Goal: Transaction & Acquisition: Purchase product/service

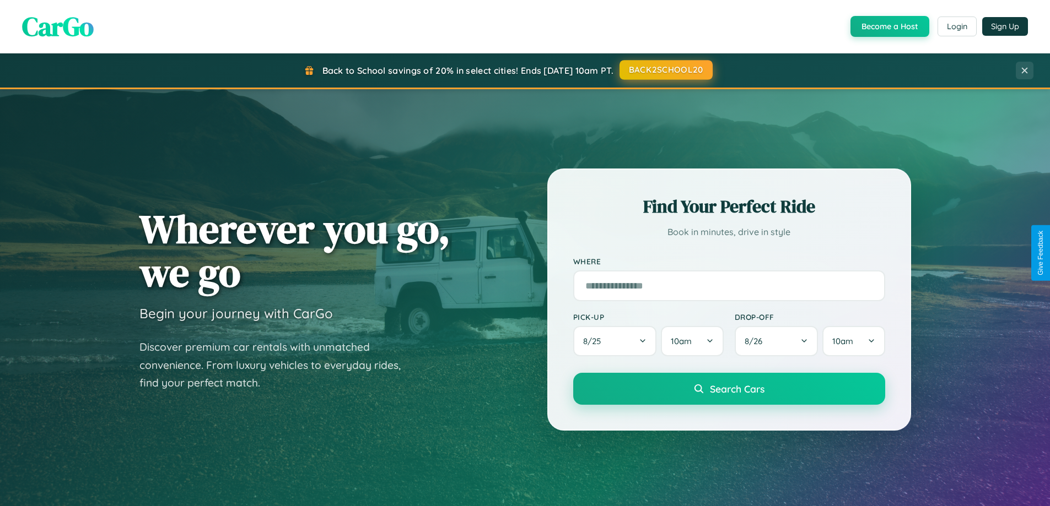
click at [665, 70] on button "BACK2SCHOOL20" at bounding box center [665, 70] width 93 height 20
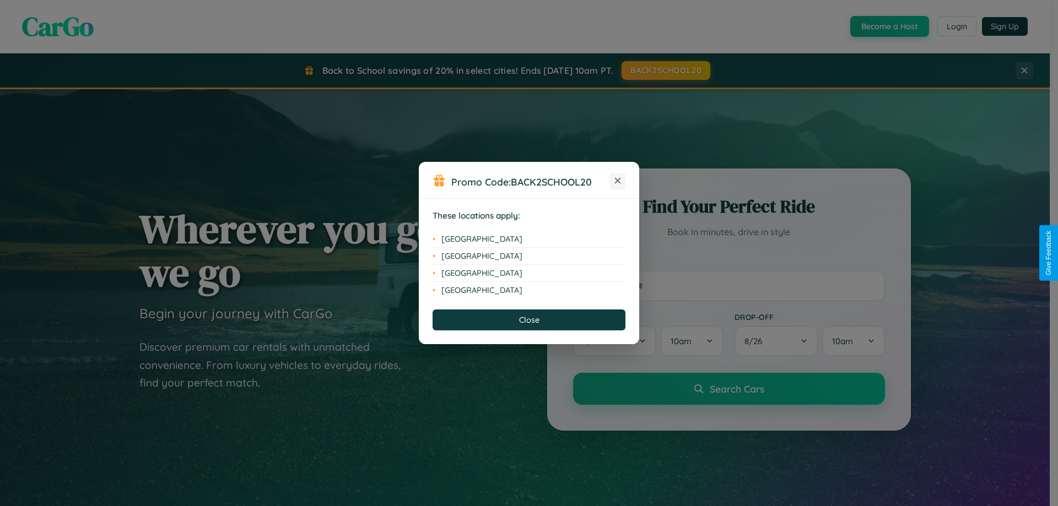
click at [618, 181] on icon at bounding box center [618, 181] width 6 height 6
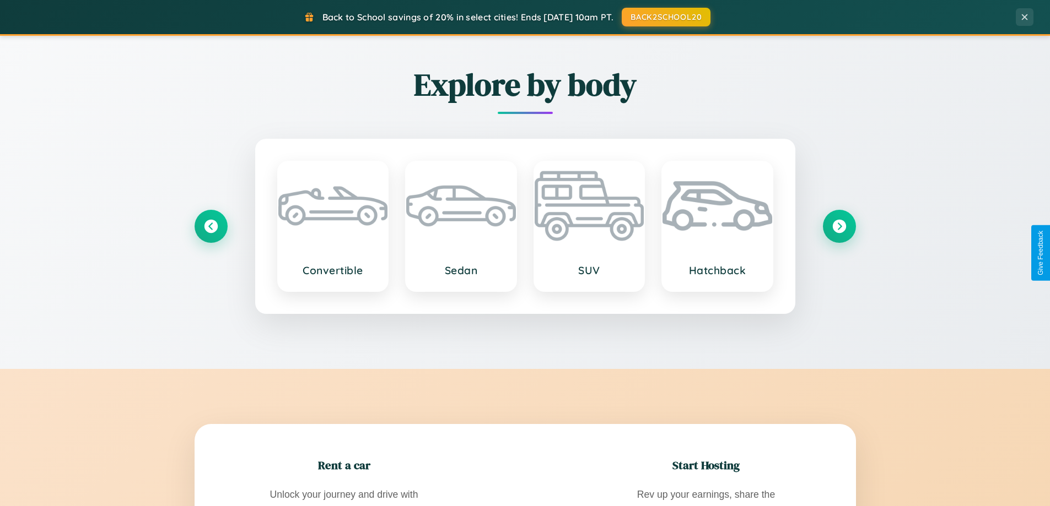
scroll to position [2121, 0]
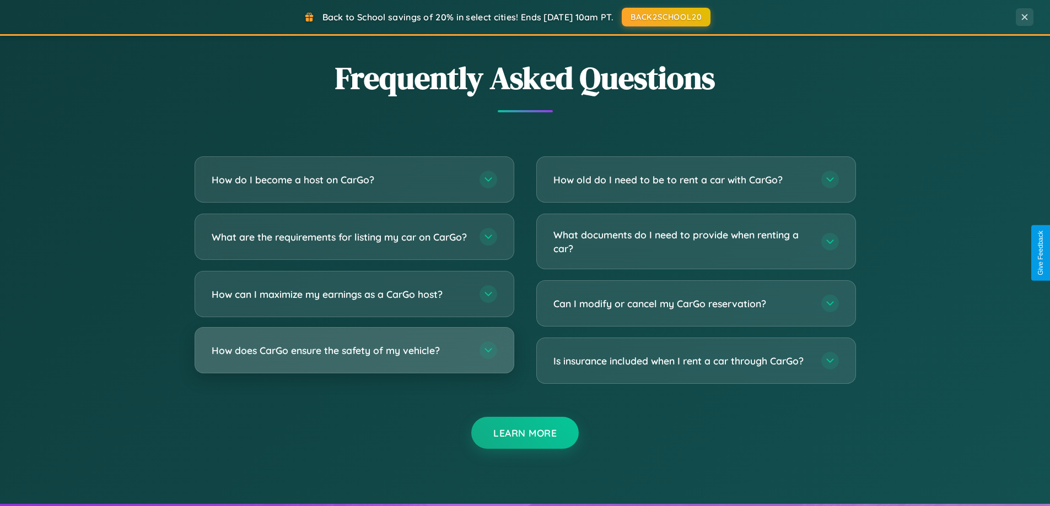
click at [354, 358] on h3 "How does CarGo ensure the safety of my vehicle?" at bounding box center [340, 351] width 257 height 14
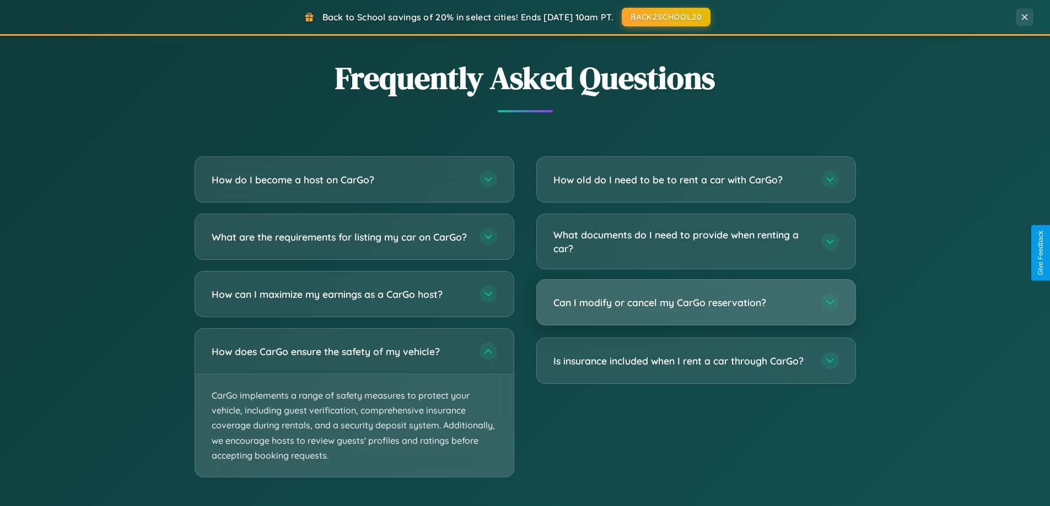
click at [696, 303] on h3 "Can I modify or cancel my CarGo reservation?" at bounding box center [681, 303] width 257 height 14
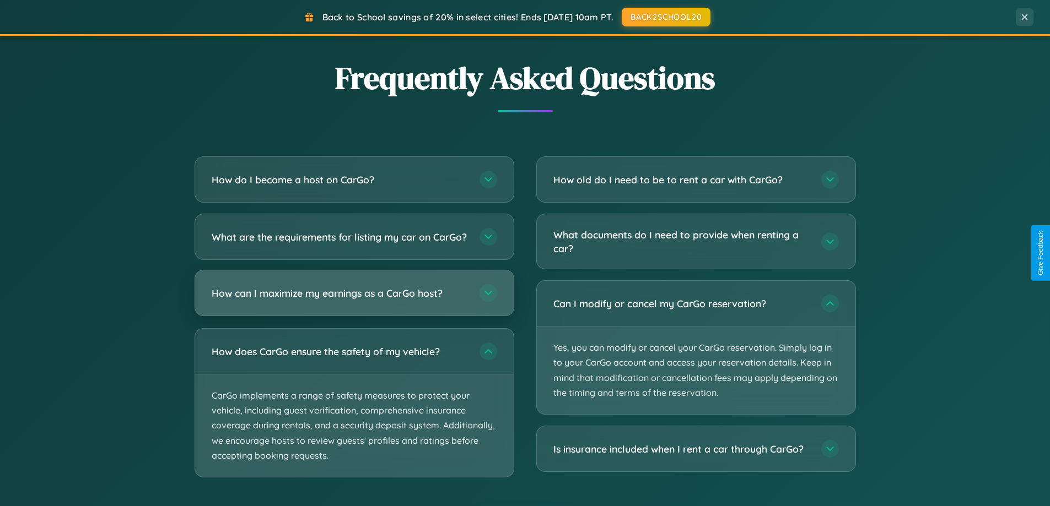
click at [354, 300] on h3 "How can I maximize my earnings as a CarGo host?" at bounding box center [340, 294] width 257 height 14
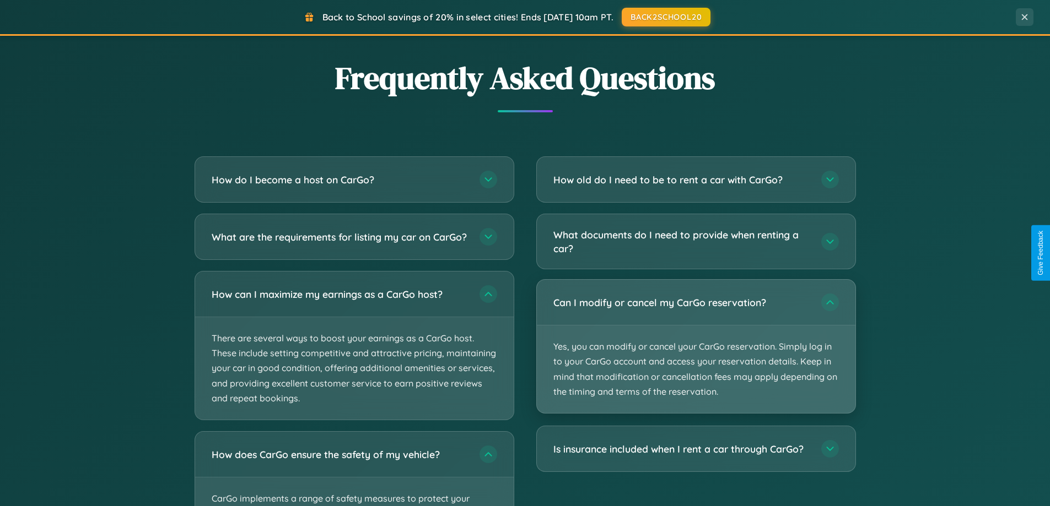
click at [696, 347] on p "Yes, you can modify or cancel your CarGo reservation. Simply log in to your Car…" at bounding box center [696, 370] width 319 height 88
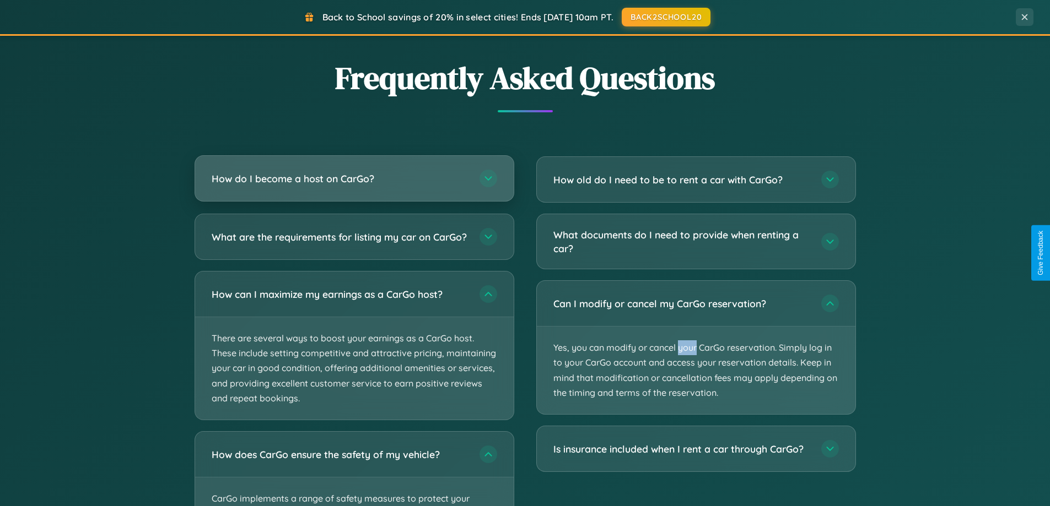
click at [354, 179] on h3 "How do I become a host on CarGo?" at bounding box center [340, 179] width 257 height 14
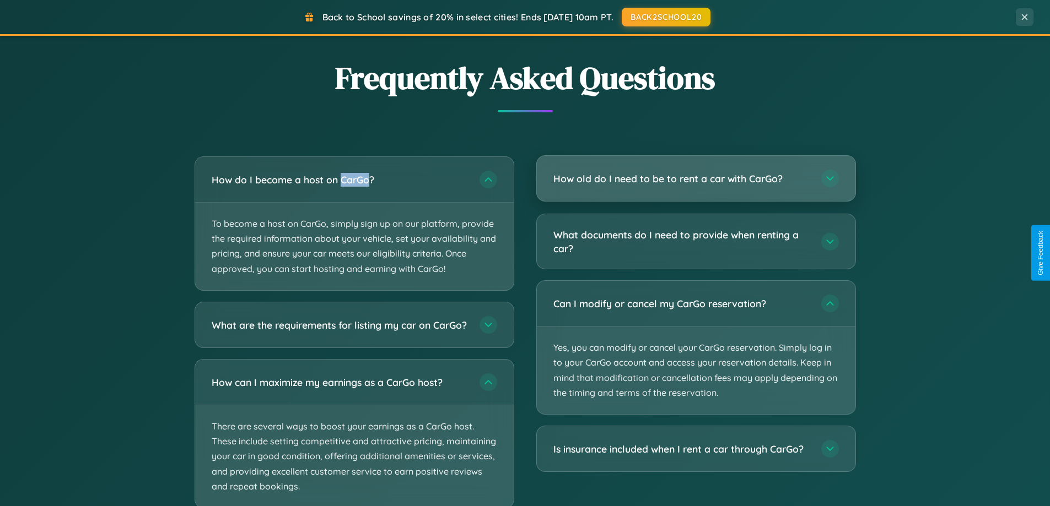
click at [696, 180] on h3 "How old do I need to be to rent a car with CarGo?" at bounding box center [681, 179] width 257 height 14
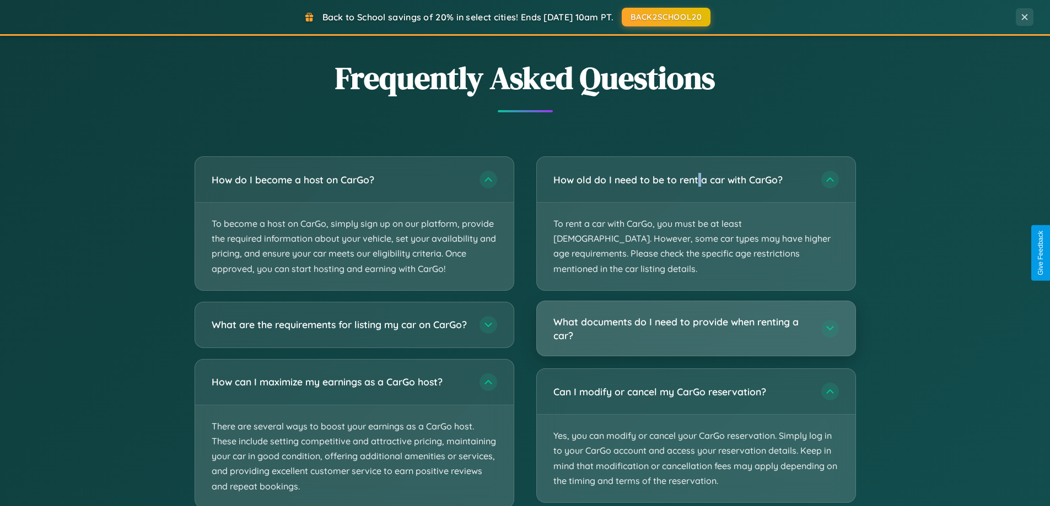
click at [696, 315] on h3 "What documents do I need to provide when renting a car?" at bounding box center [681, 328] width 257 height 27
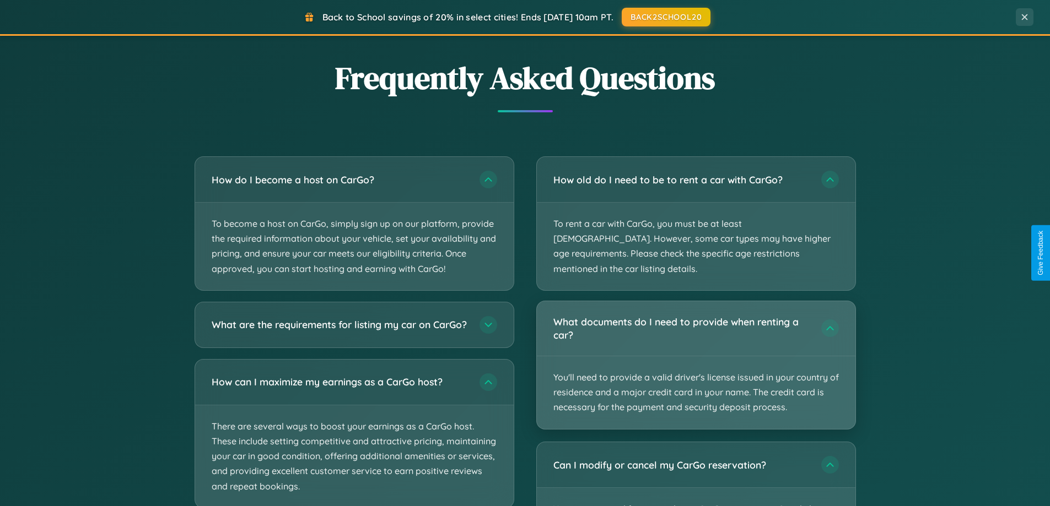
scroll to position [33, 0]
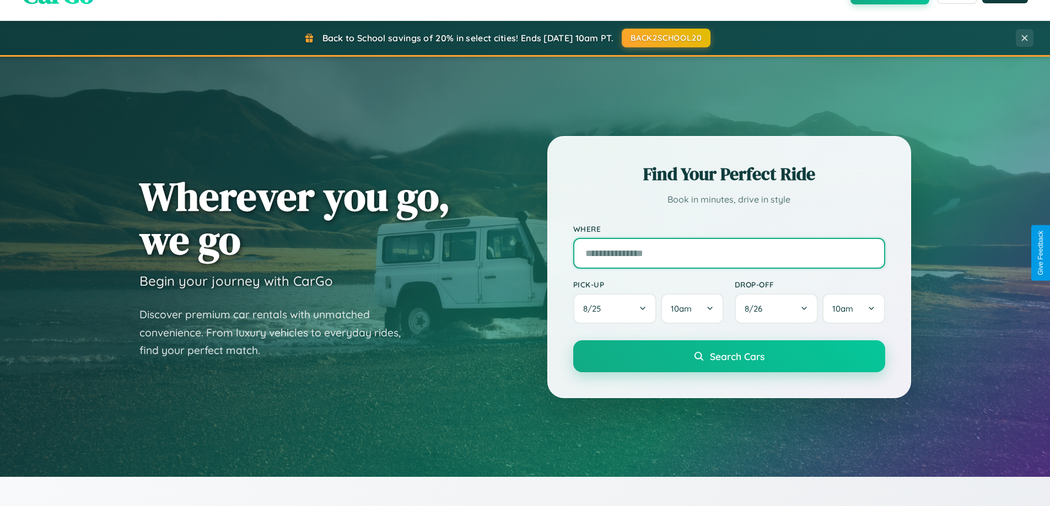
click at [729, 253] on input "text" at bounding box center [729, 253] width 312 height 31
type input "**********"
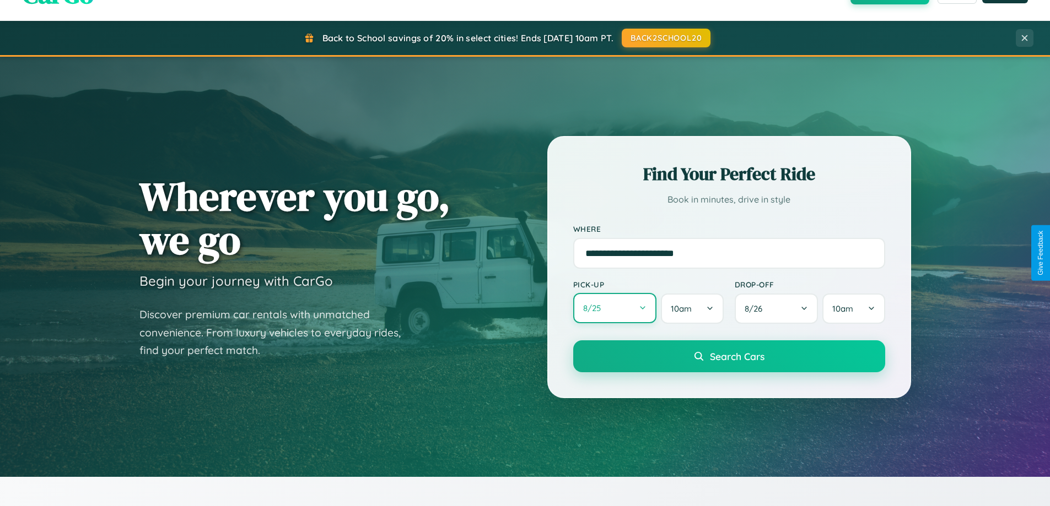
click at [615, 309] on button "8 / 25" at bounding box center [615, 308] width 84 height 30
select select "*"
select select "****"
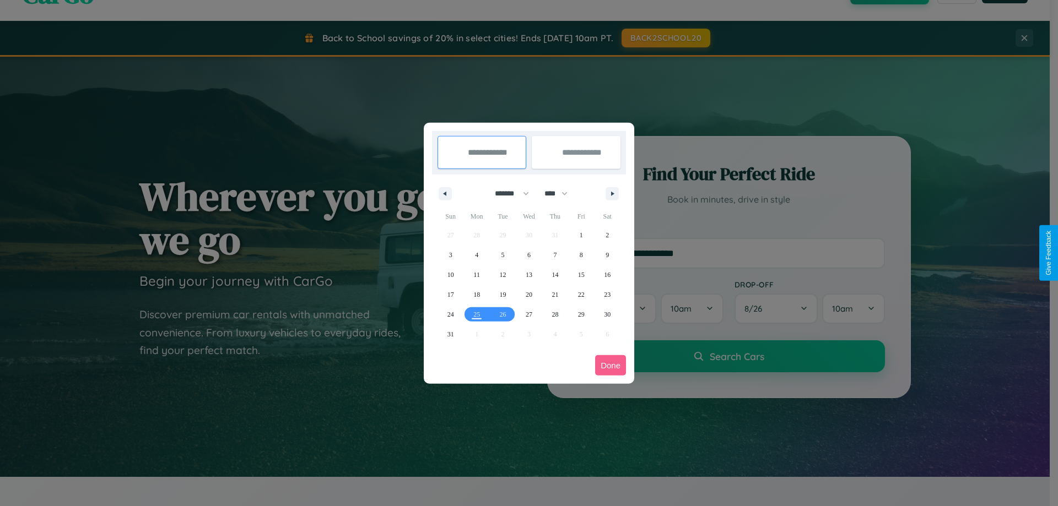
drag, startPoint x: 507, startPoint y: 193, endPoint x: 529, endPoint y: 221, distance: 35.3
click at [507, 193] on select "******* ******** ***** ***** *** **** **** ****** ********* ******* ******** **…" at bounding box center [510, 194] width 47 height 18
select select "**"
click at [529, 274] on span "12" at bounding box center [529, 275] width 7 height 20
type input "**********"
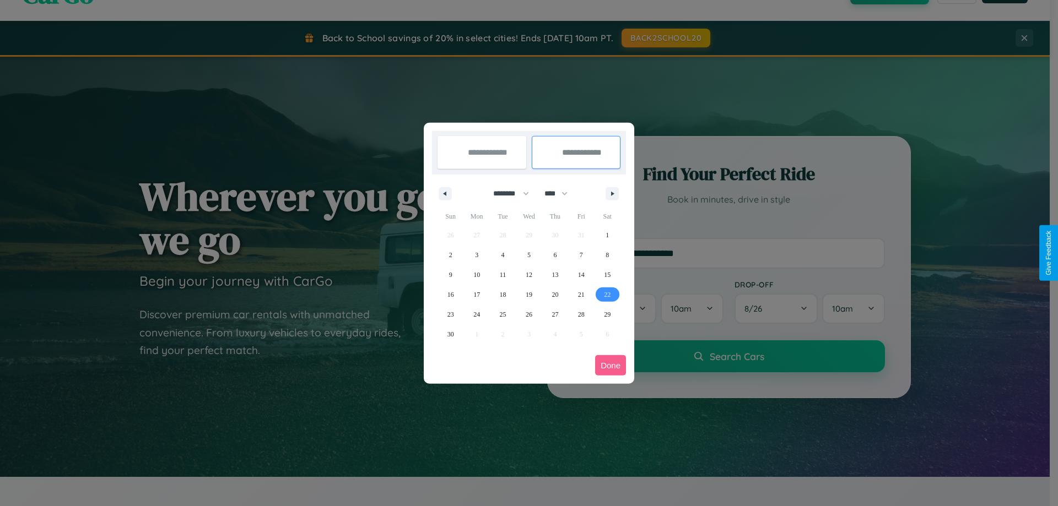
click at [607, 294] on span "22" at bounding box center [607, 295] width 7 height 20
type input "**********"
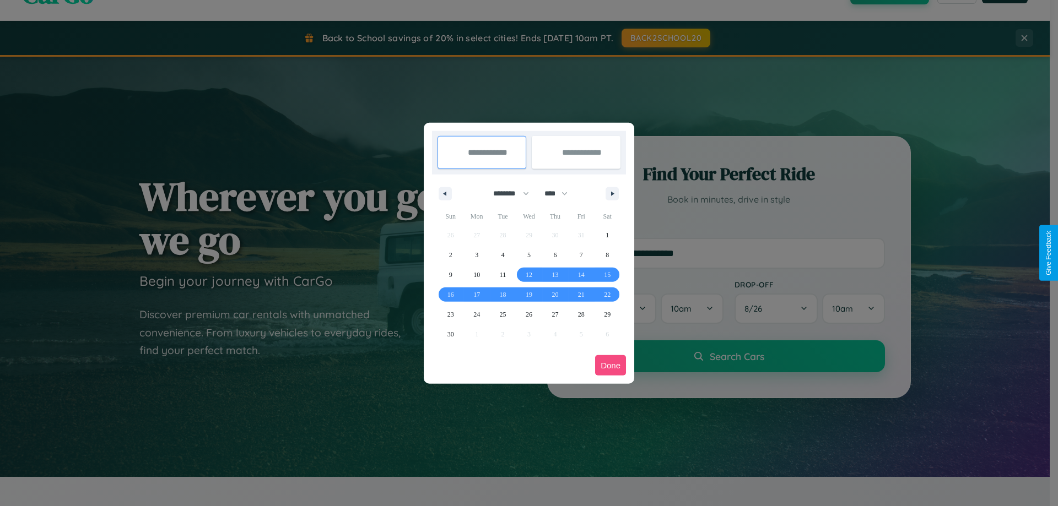
click at [611, 365] on button "Done" at bounding box center [610, 365] width 31 height 20
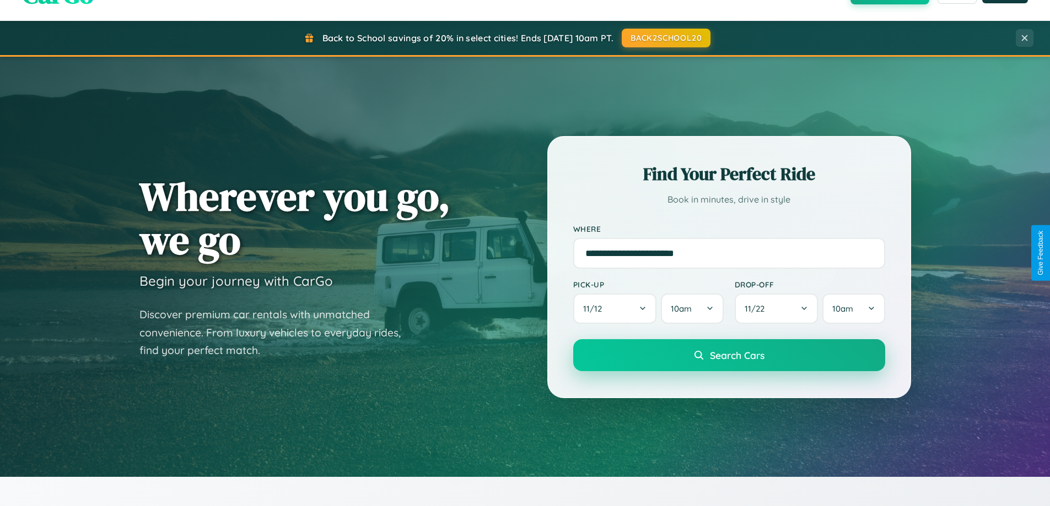
click at [729, 355] on span "Search Cars" at bounding box center [737, 355] width 55 height 12
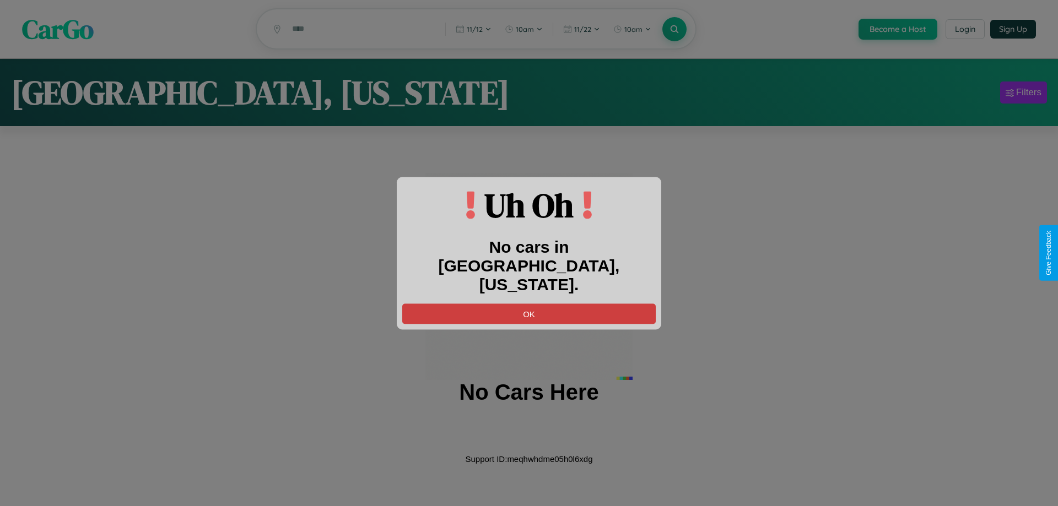
click at [529, 304] on button "OK" at bounding box center [529, 314] width 254 height 20
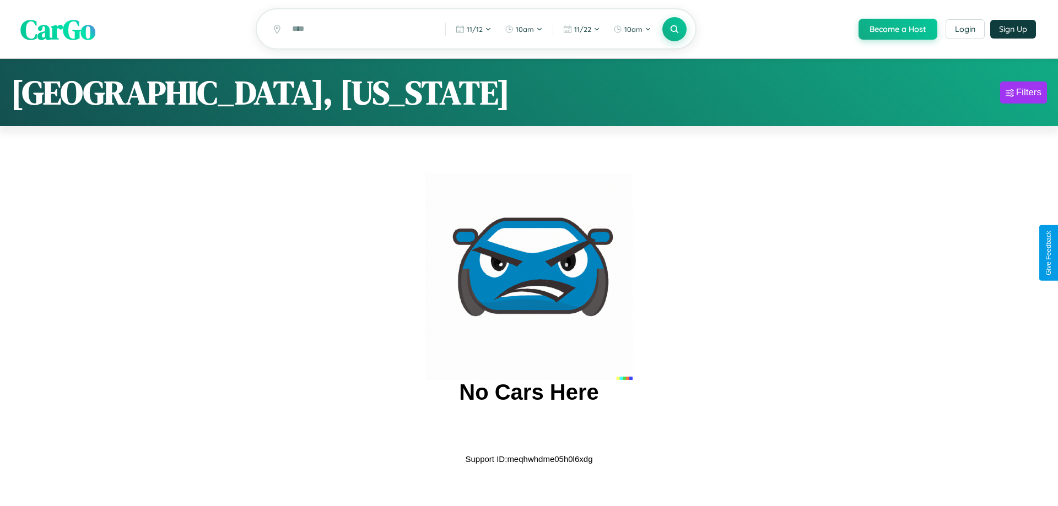
click at [58, 30] on span "CarGo" at bounding box center [57, 29] width 75 height 38
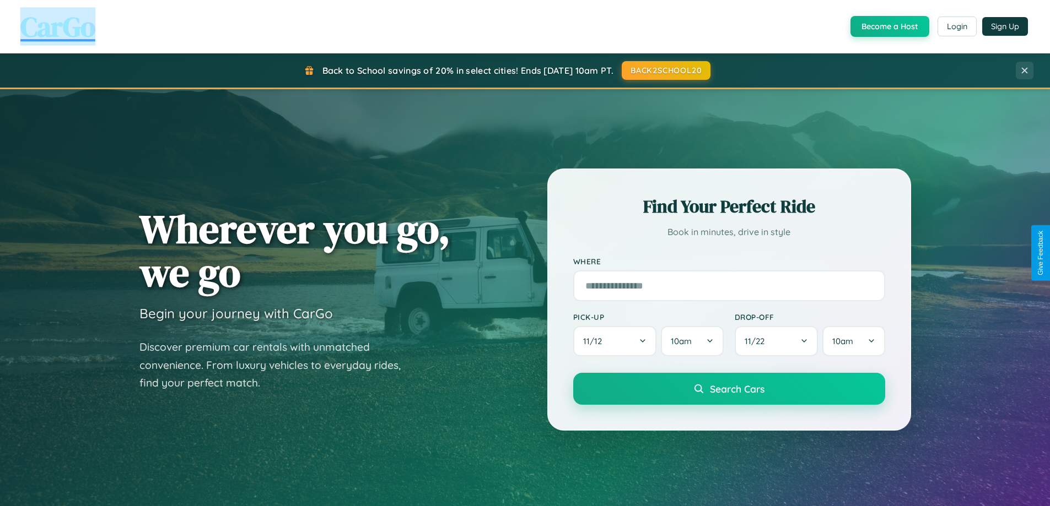
scroll to position [33, 0]
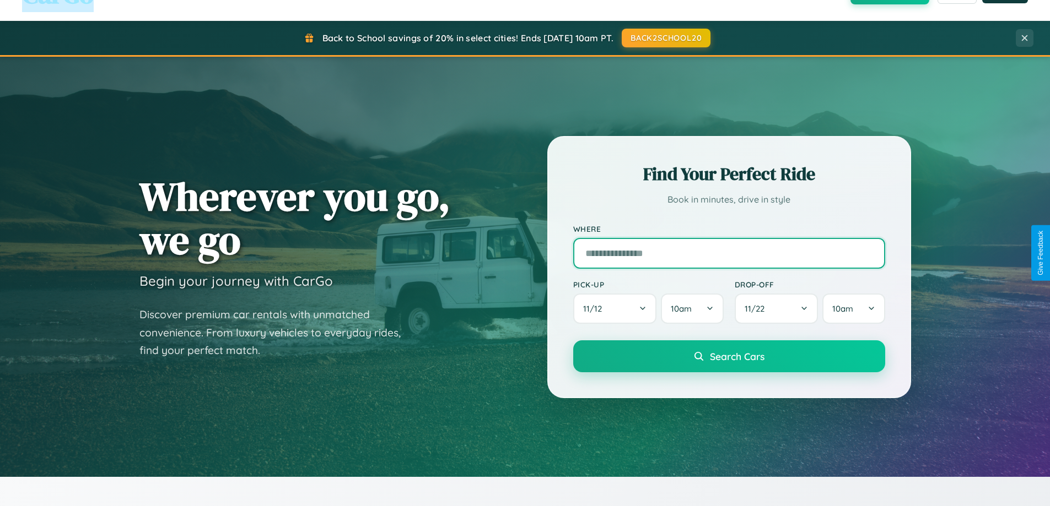
click at [729, 253] on input "text" at bounding box center [729, 253] width 312 height 31
type input "**********"
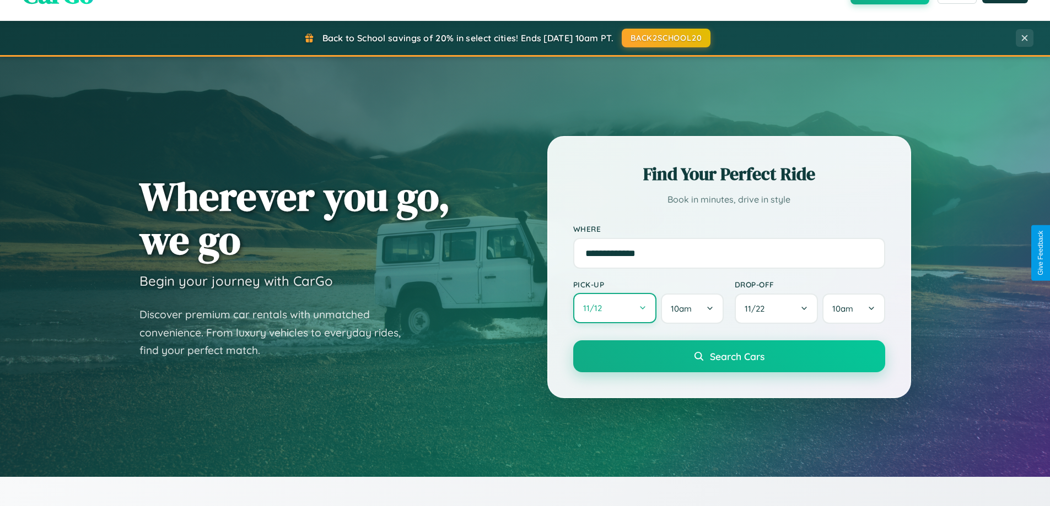
click at [615, 309] on button "11 / 12" at bounding box center [615, 308] width 84 height 30
select select "*"
select select "****"
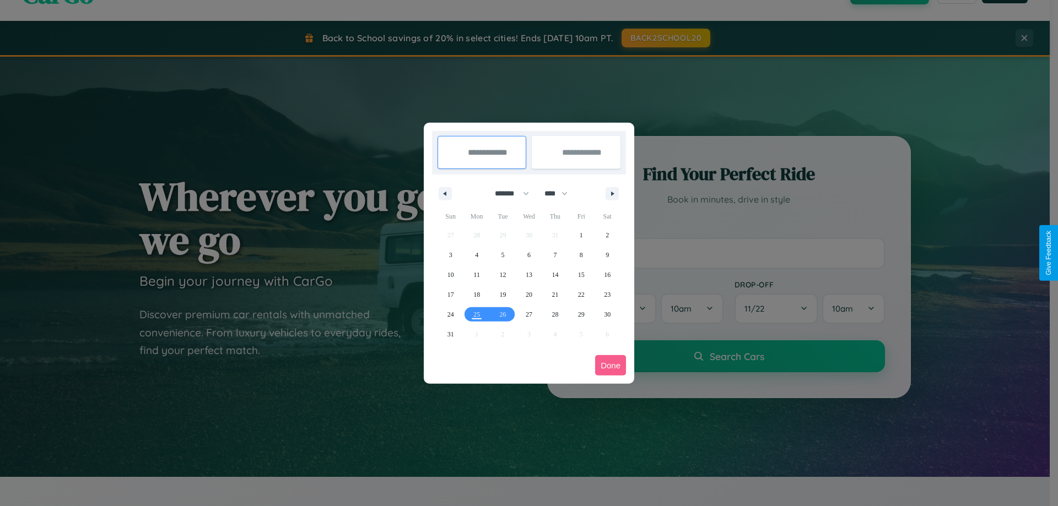
click at [507, 193] on select "******* ******** ***** ***** *** **** **** ****** ********* ******* ******** **…" at bounding box center [510, 194] width 47 height 18
select select "*"
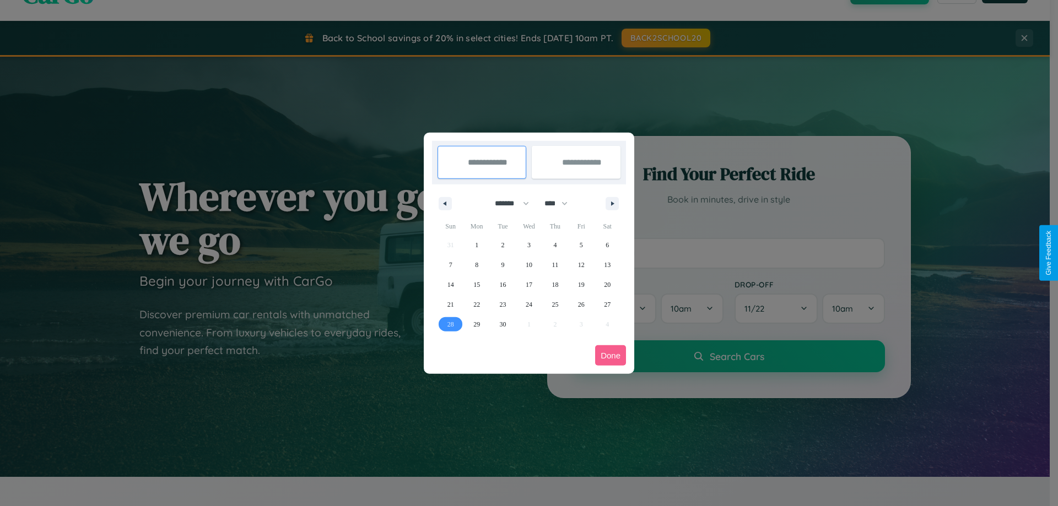
click at [450, 324] on span "28" at bounding box center [451, 325] width 7 height 20
type input "**********"
click at [503, 324] on span "30" at bounding box center [503, 325] width 7 height 20
type input "**********"
click at [611, 355] on button "Done" at bounding box center [610, 356] width 31 height 20
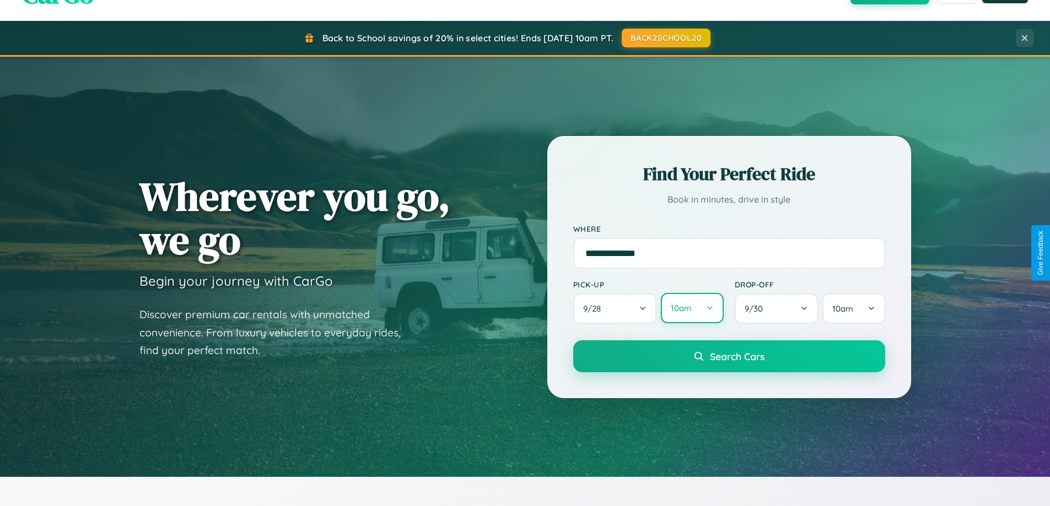
click at [692, 309] on button "10am" at bounding box center [692, 308] width 62 height 30
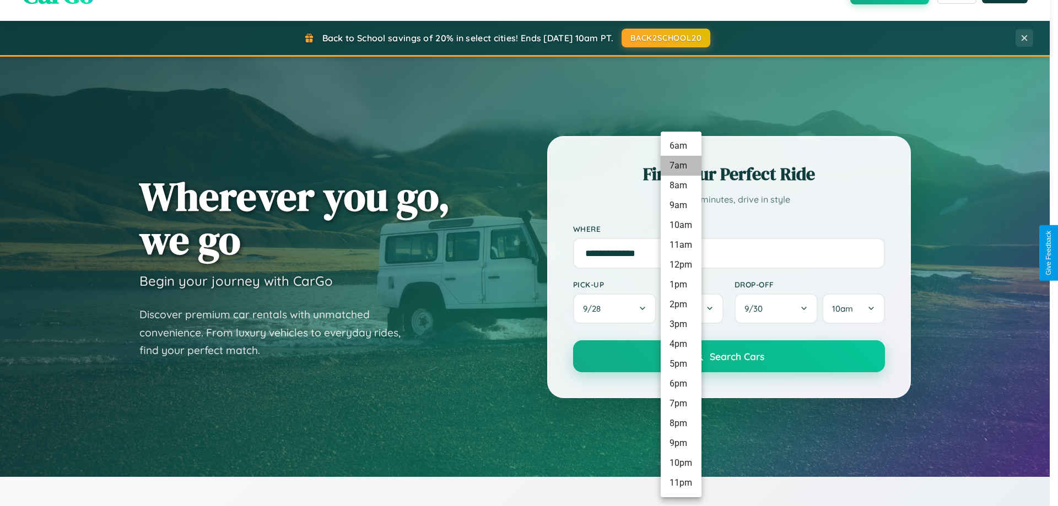
click at [681, 166] on li "7am" at bounding box center [681, 166] width 41 height 20
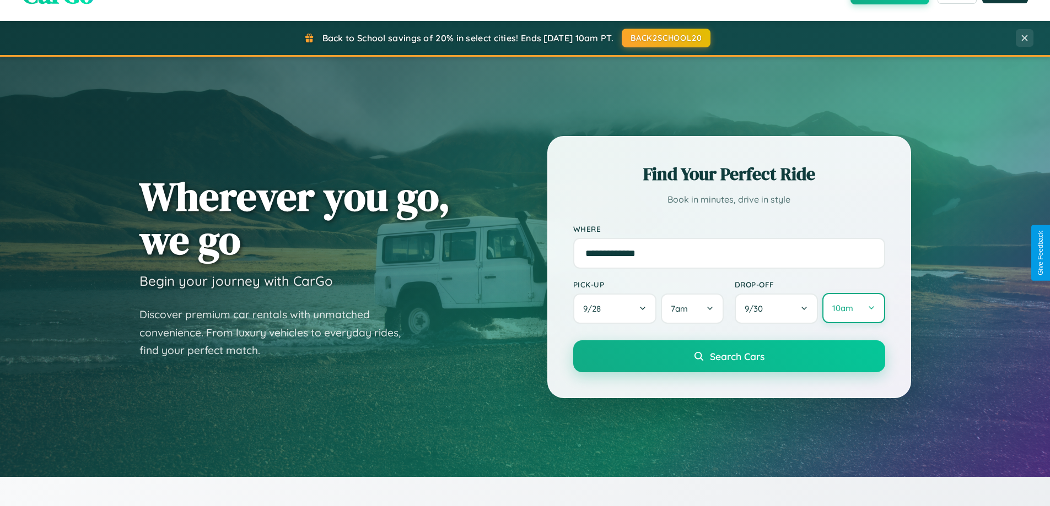
click at [853, 309] on button "10am" at bounding box center [853, 308] width 62 height 30
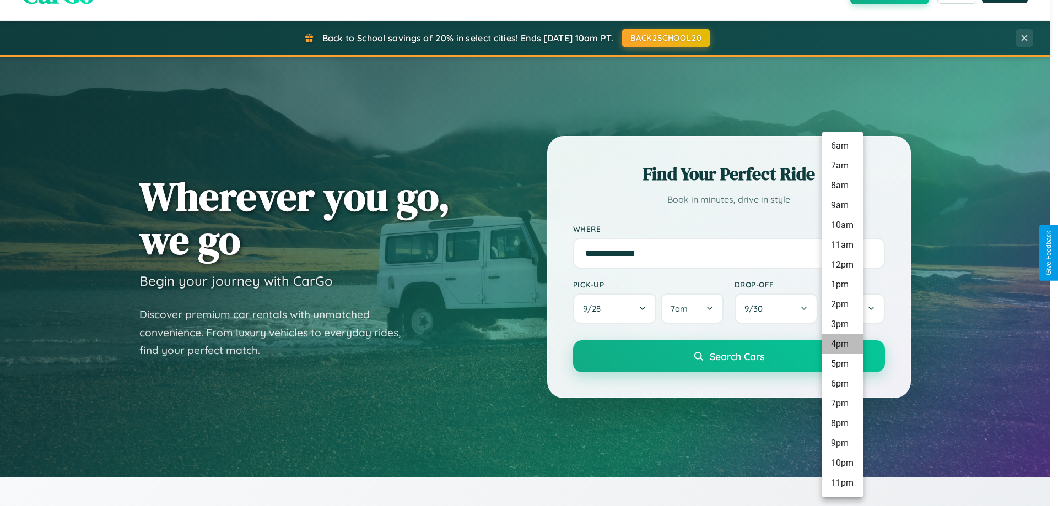
click at [842, 344] on li "4pm" at bounding box center [842, 345] width 41 height 20
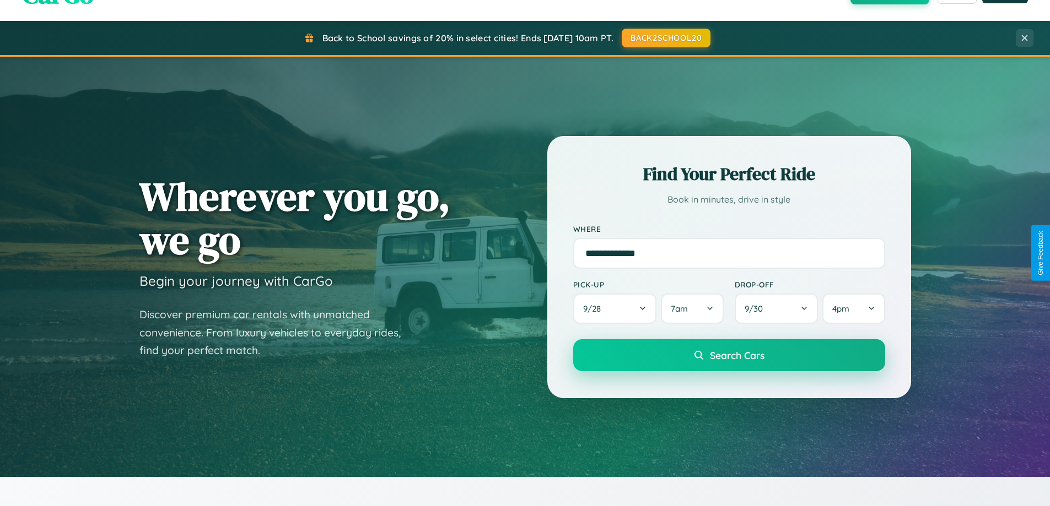
click at [729, 355] on span "Search Cars" at bounding box center [737, 355] width 55 height 12
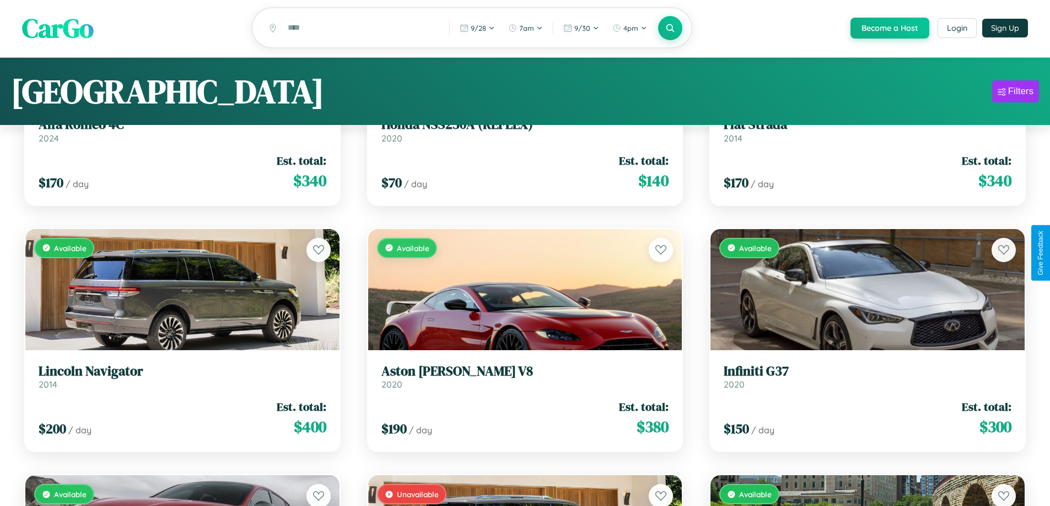
scroll to position [67, 0]
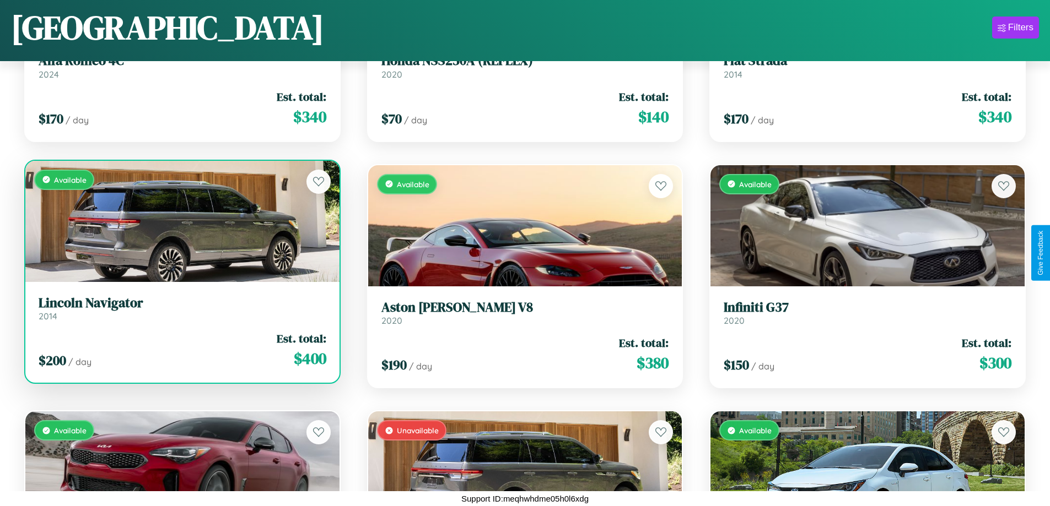
click at [181, 225] on div "Available" at bounding box center [182, 221] width 314 height 121
click at [181, 221] on div "Available" at bounding box center [182, 221] width 314 height 121
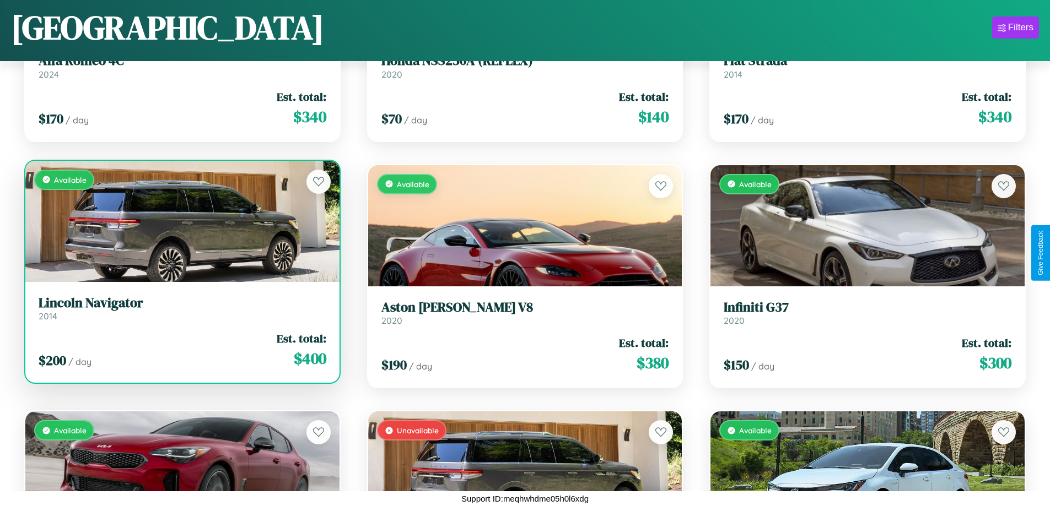
click at [181, 221] on div "Available" at bounding box center [182, 221] width 314 height 121
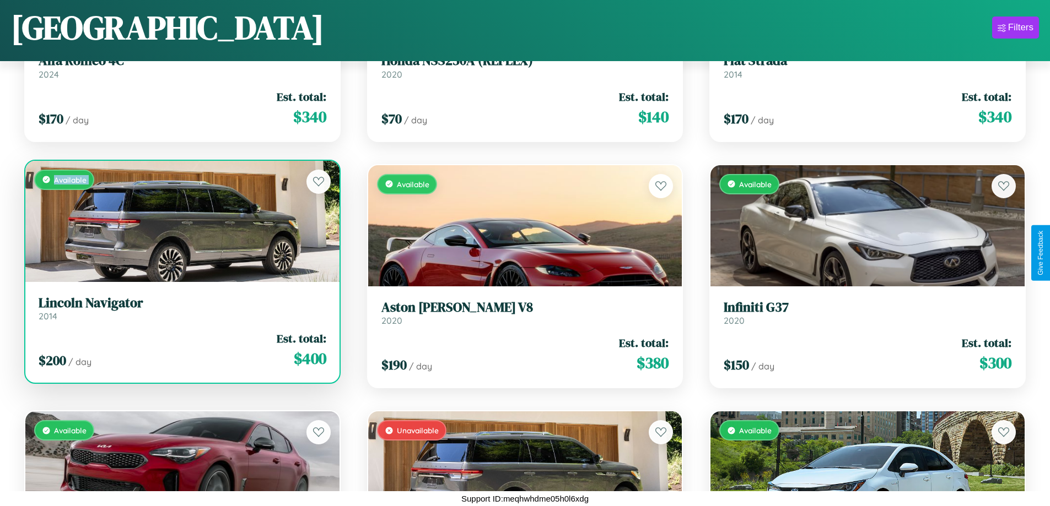
click at [181, 221] on div "Available" at bounding box center [182, 221] width 314 height 121
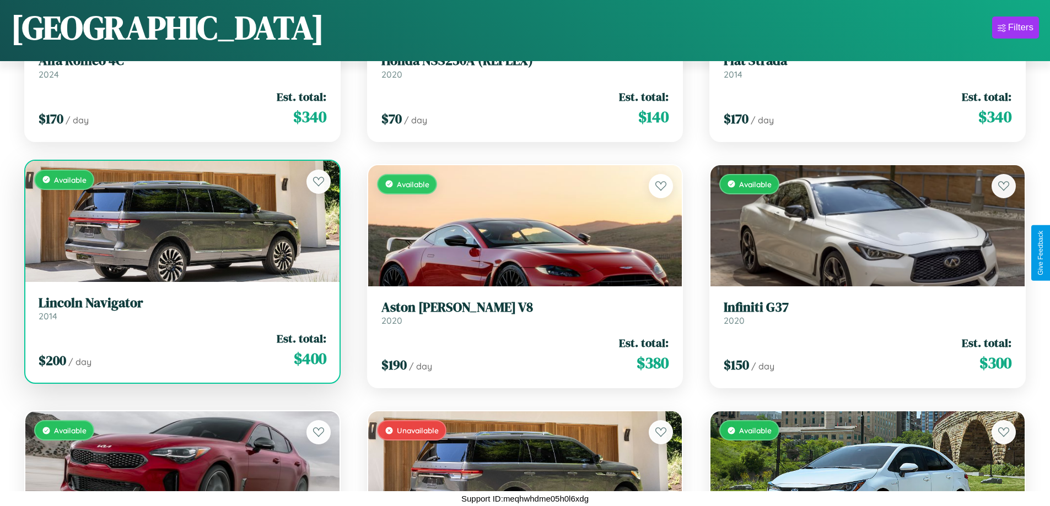
click at [181, 221] on div "Available" at bounding box center [182, 221] width 314 height 121
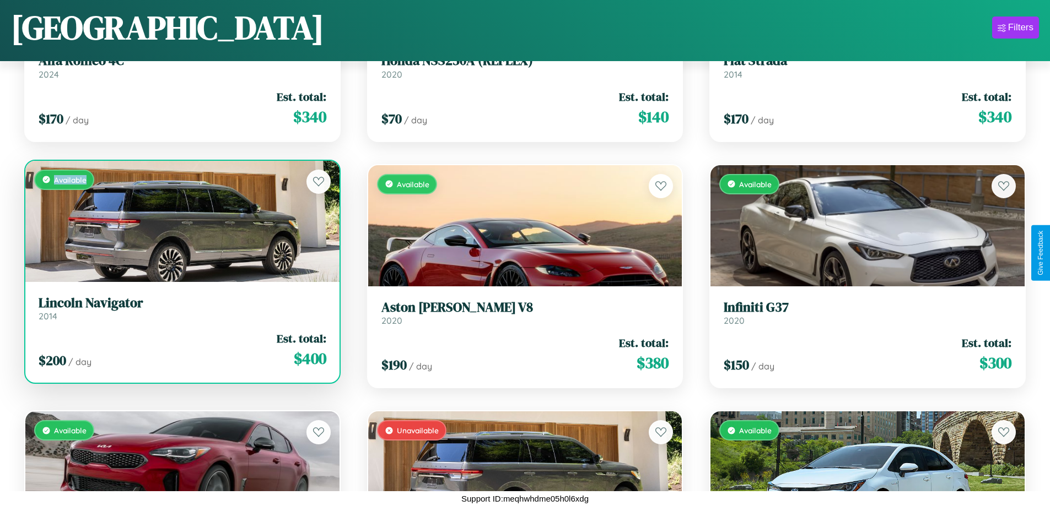
click at [181, 221] on div "Available" at bounding box center [182, 221] width 314 height 121
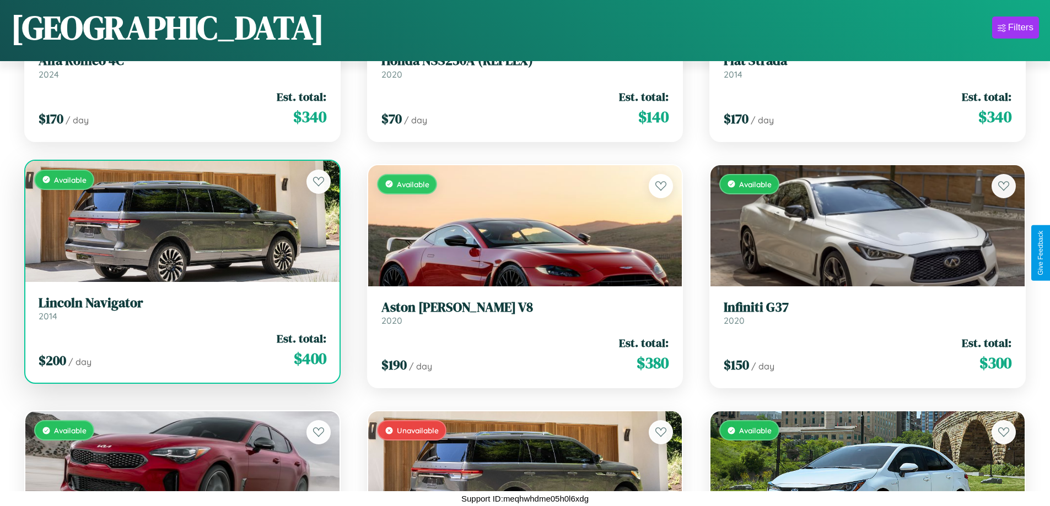
click at [181, 309] on h3 "Lincoln Navigator" at bounding box center [183, 303] width 288 height 16
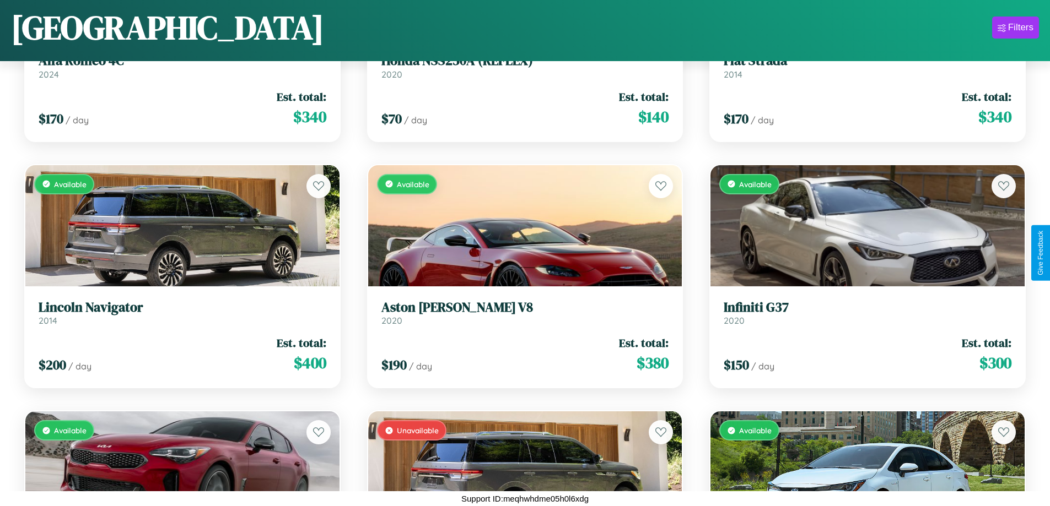
scroll to position [690, 0]
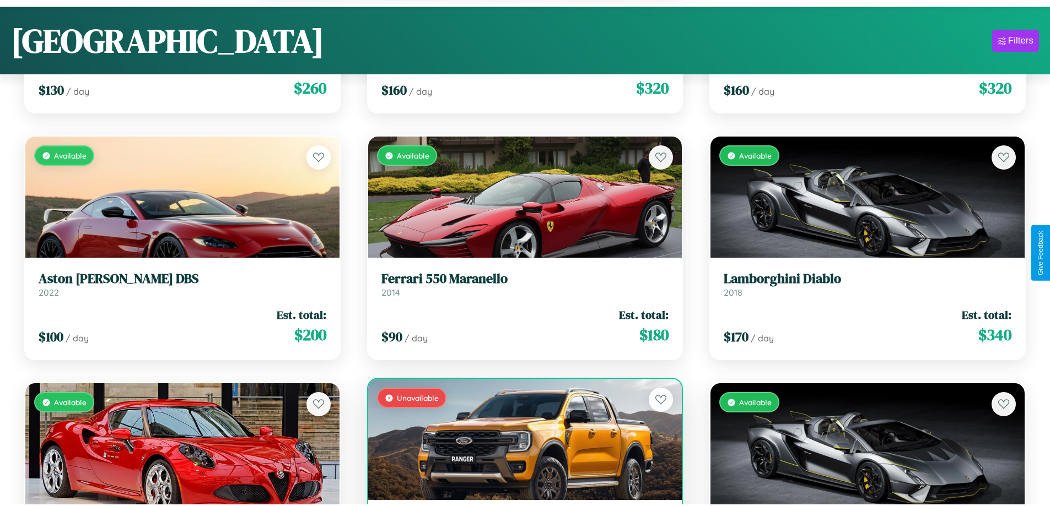
click at [520, 446] on div "Unavailable" at bounding box center [525, 439] width 314 height 121
click at [520, 441] on div "Unavailable" at bounding box center [525, 439] width 314 height 121
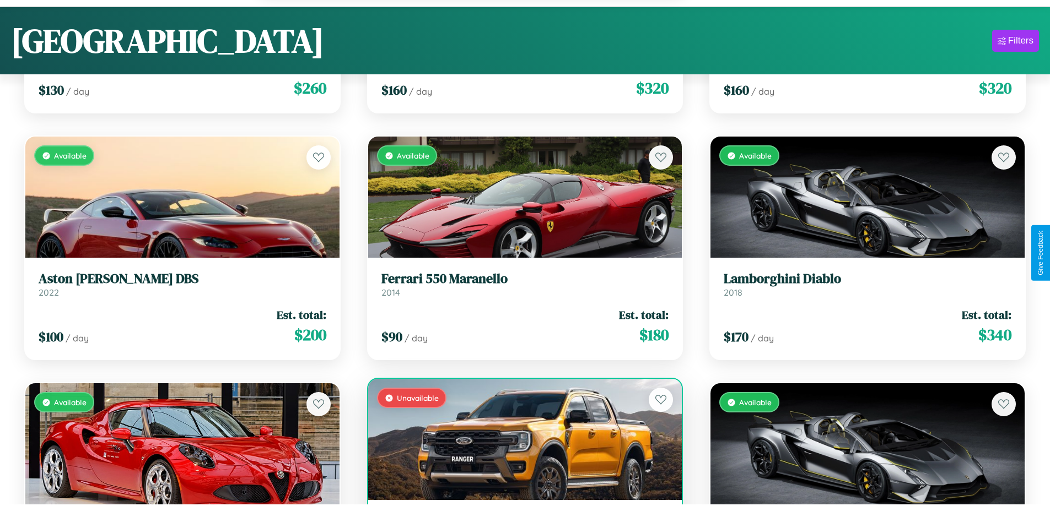
click at [520, 441] on div "Unavailable" at bounding box center [525, 439] width 314 height 121
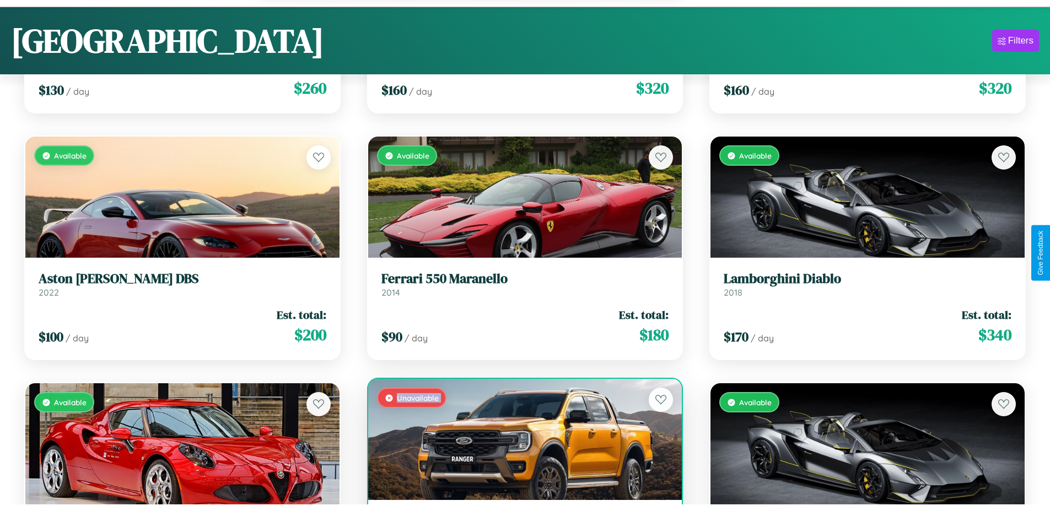
click at [520, 441] on div "Unavailable" at bounding box center [525, 439] width 314 height 121
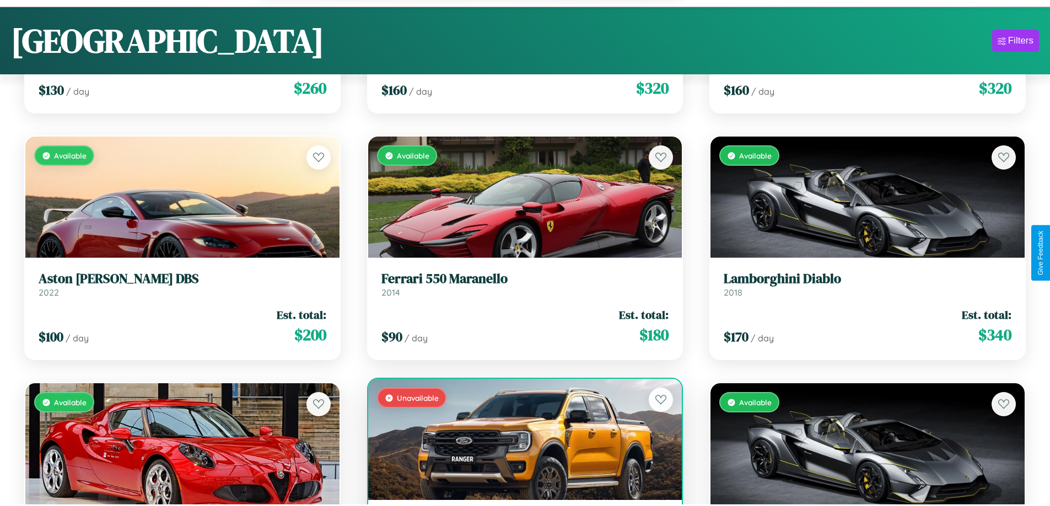
click at [520, 441] on div "Unavailable" at bounding box center [525, 439] width 314 height 121
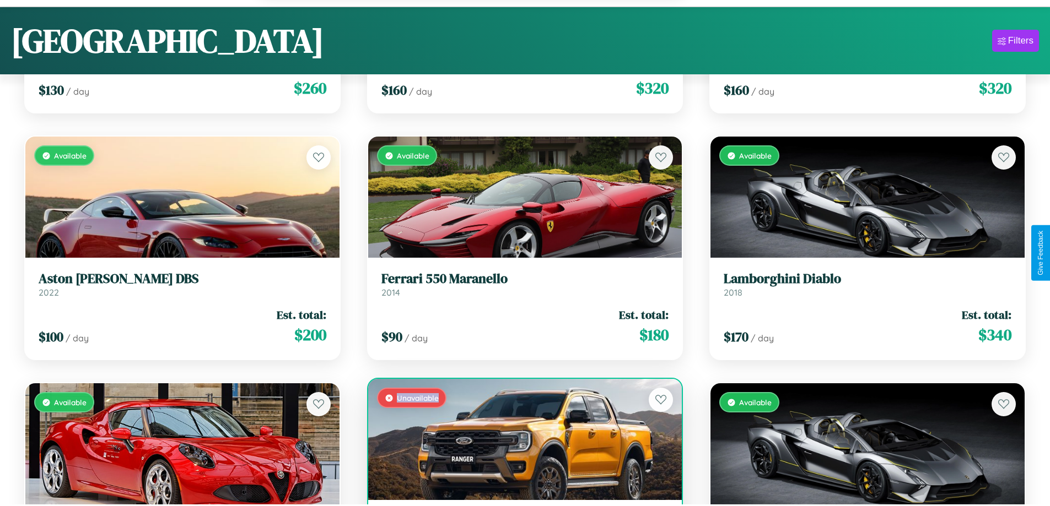
click at [520, 441] on div "Unavailable" at bounding box center [525, 439] width 314 height 121
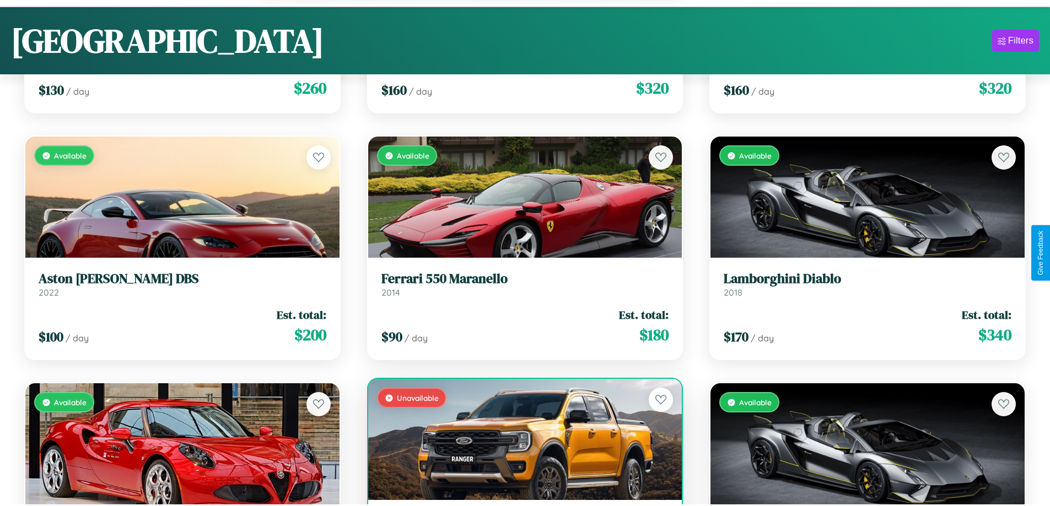
scroll to position [726, 0]
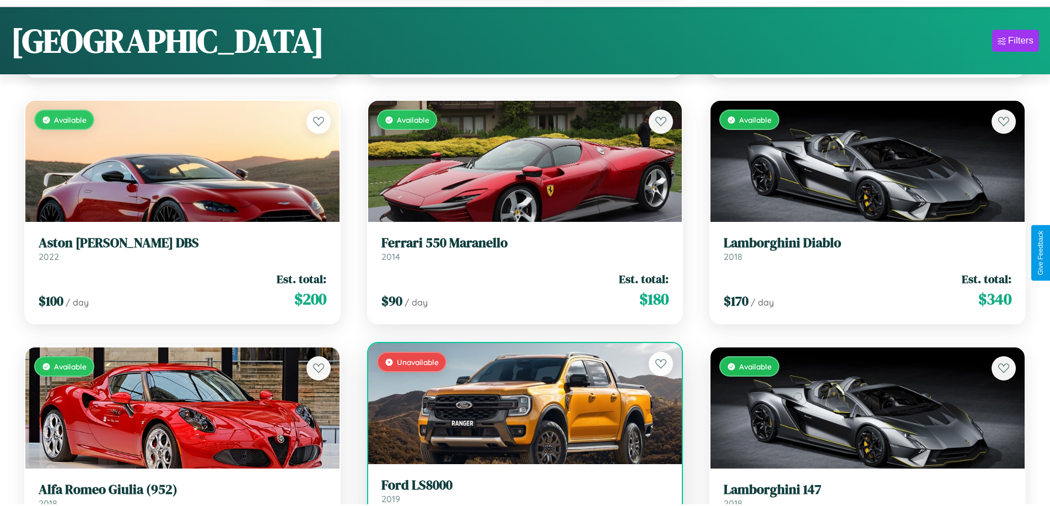
click at [520, 493] on h3 "Ford LS8000" at bounding box center [525, 486] width 288 height 16
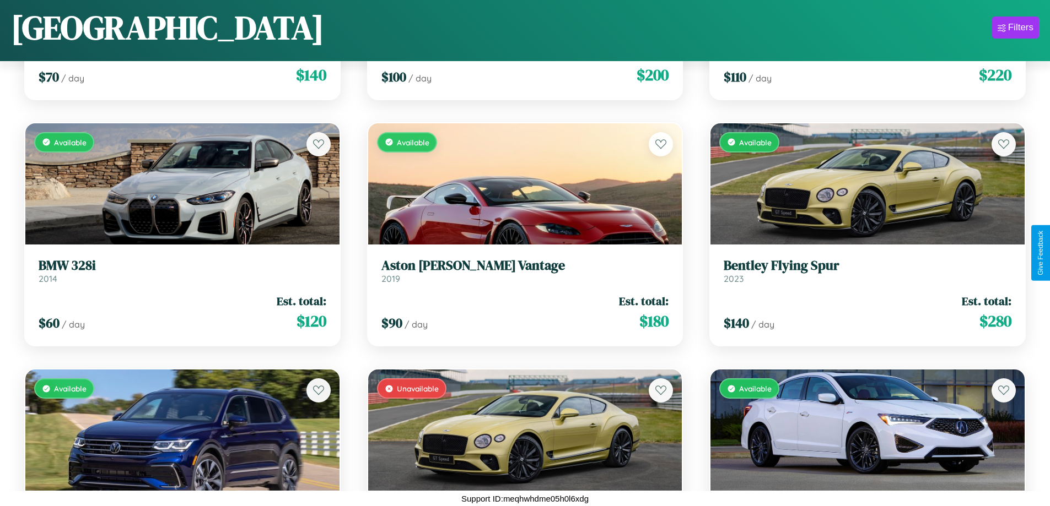
scroll to position [3857, 0]
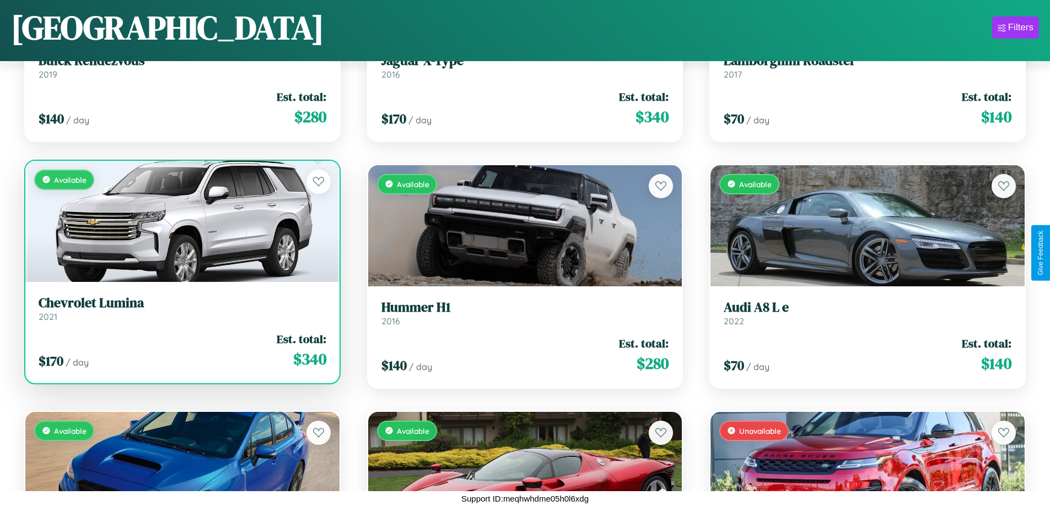
click at [181, 311] on link "Chevrolet Lumina 2021" at bounding box center [183, 308] width 288 height 27
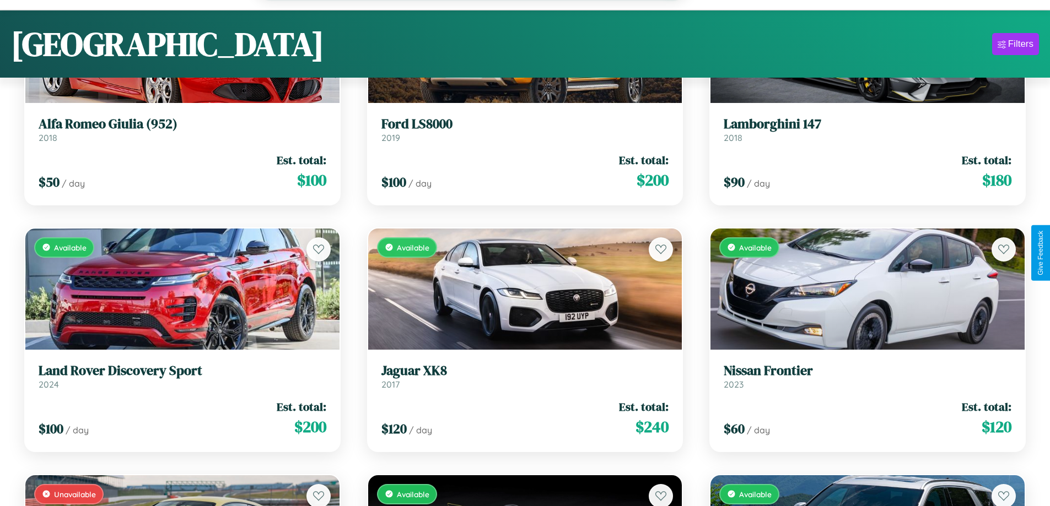
scroll to position [1142, 0]
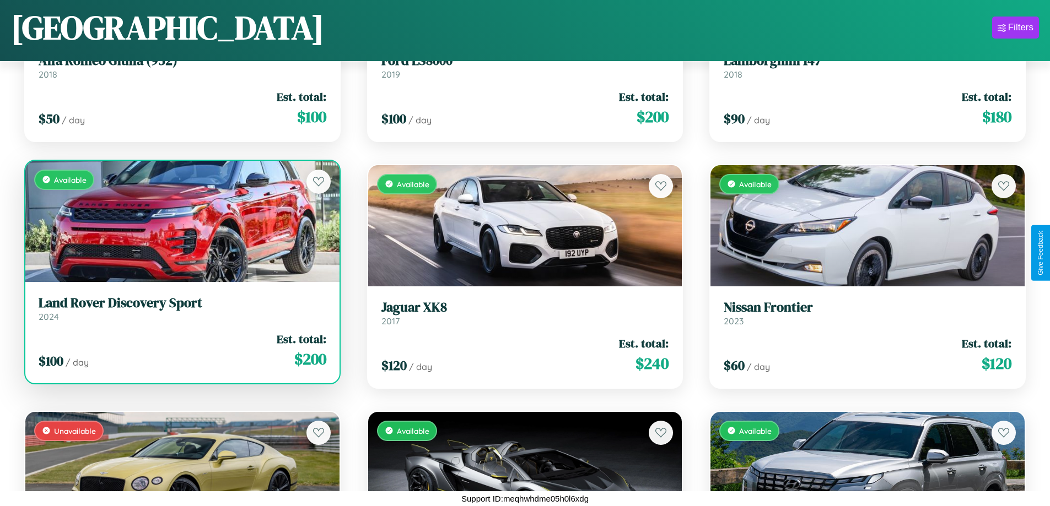
click at [181, 221] on div "Available" at bounding box center [182, 221] width 314 height 121
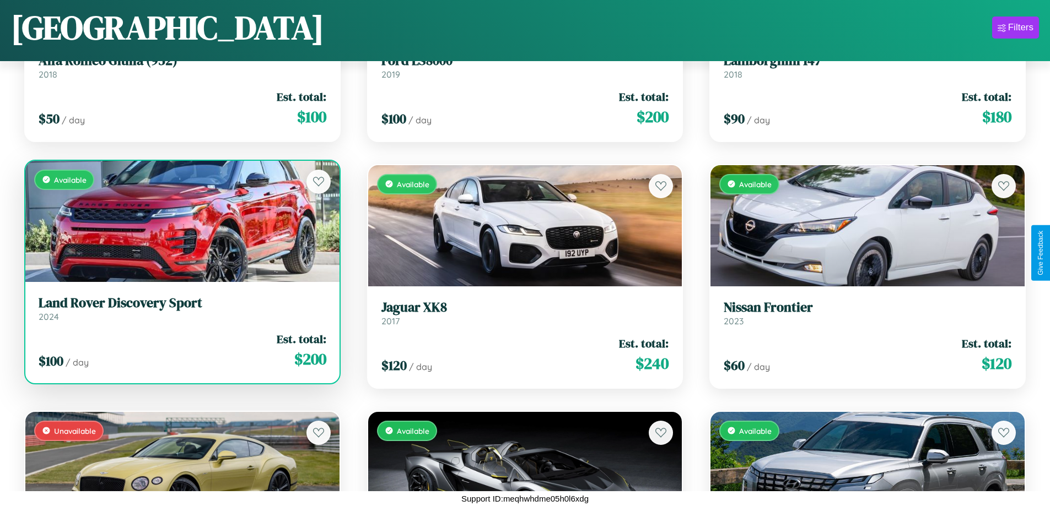
click at [181, 221] on div "Available" at bounding box center [182, 221] width 314 height 121
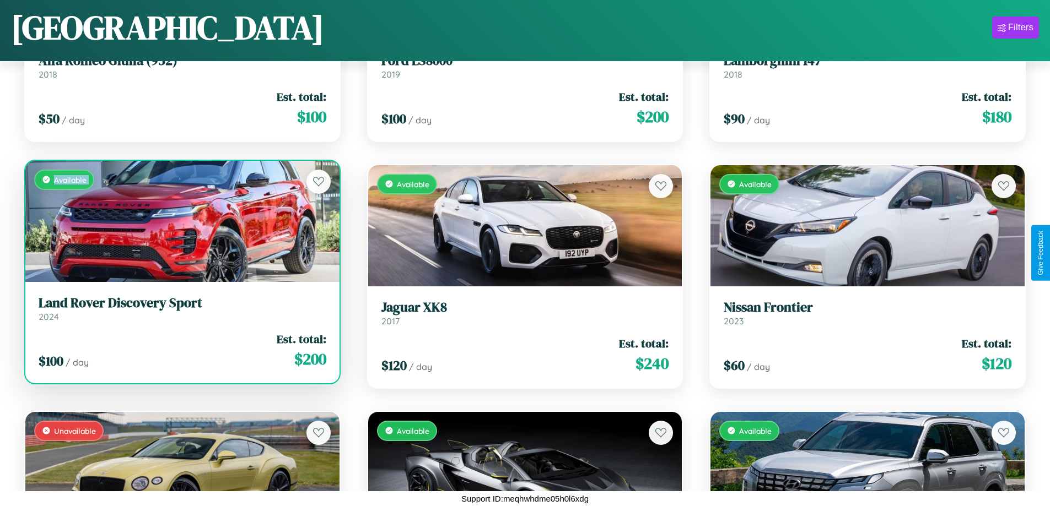
click at [181, 221] on div "Available" at bounding box center [182, 221] width 314 height 121
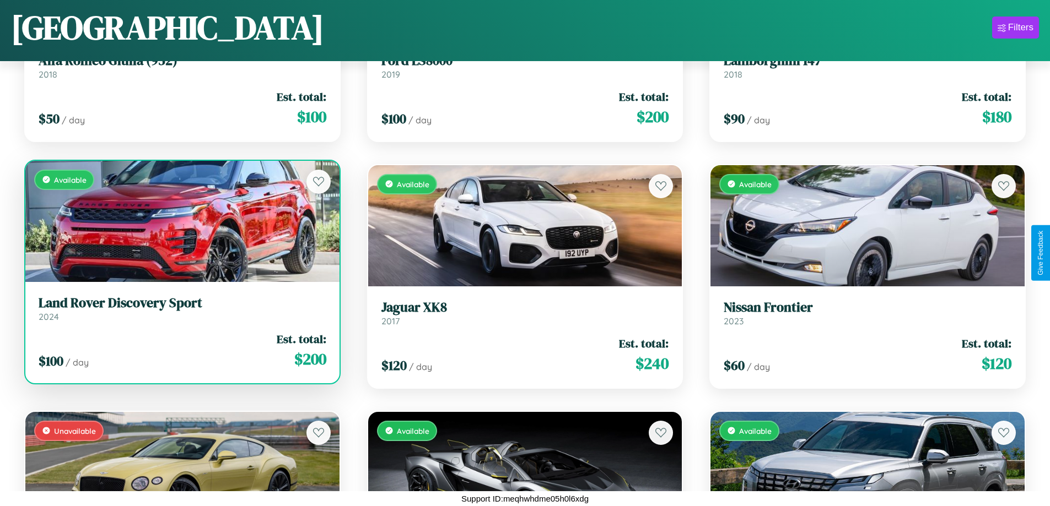
click at [181, 221] on div "Available" at bounding box center [182, 221] width 314 height 121
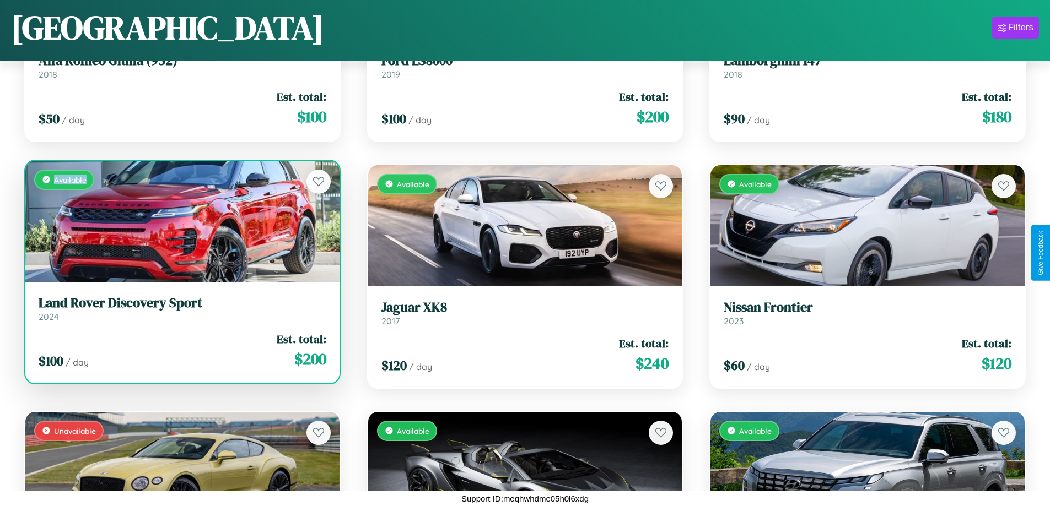
click at [181, 221] on div "Available" at bounding box center [182, 221] width 314 height 121
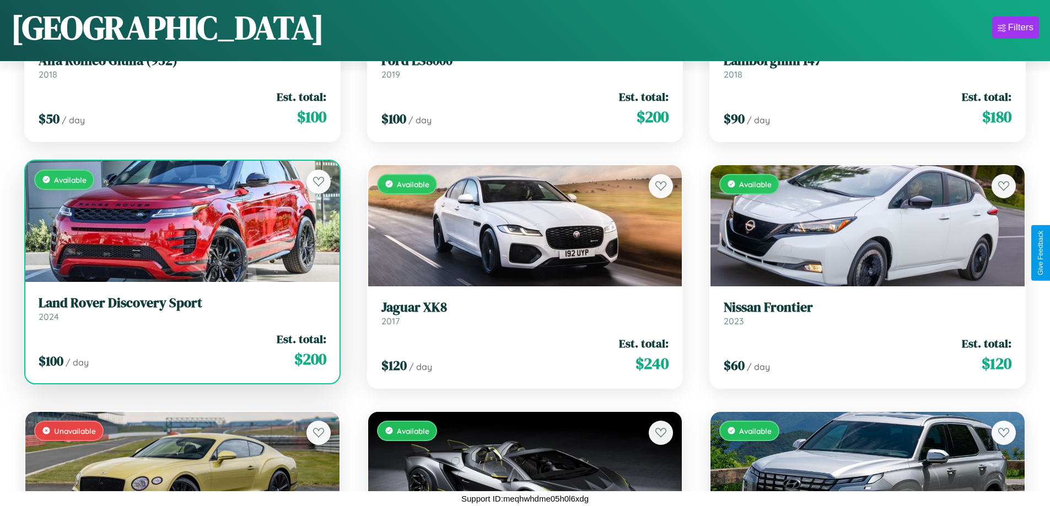
click at [181, 309] on h3 "Land Rover Discovery Sport" at bounding box center [183, 303] width 288 height 16
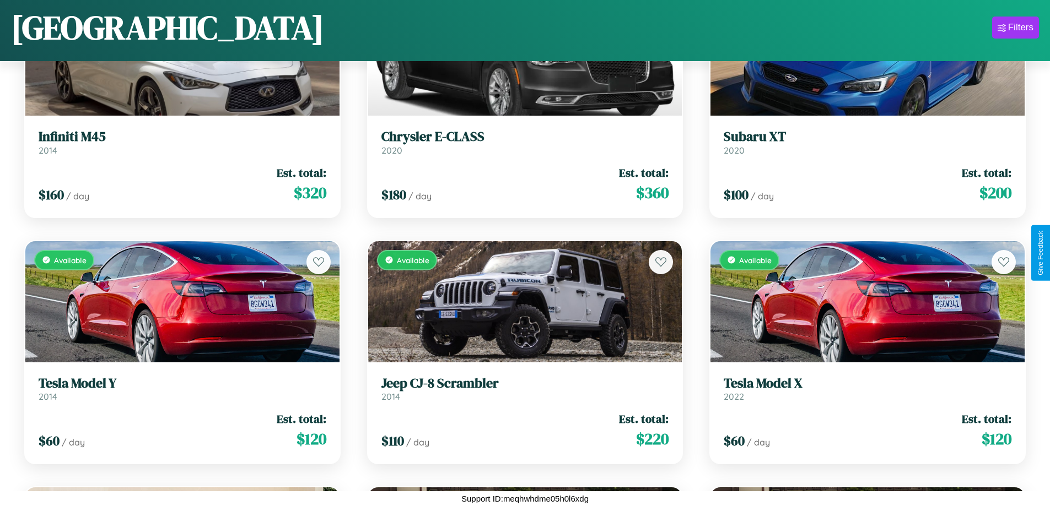
scroll to position [9040, 0]
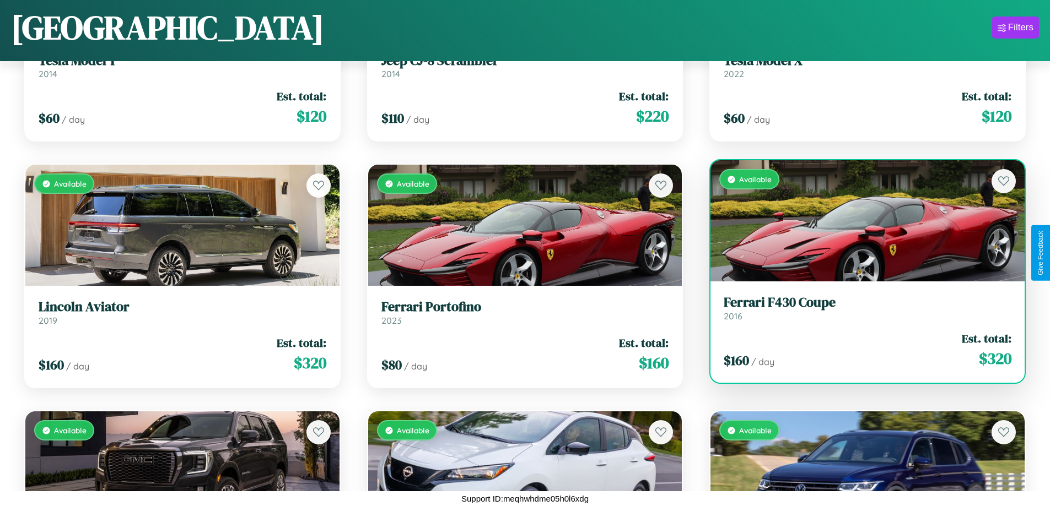
click at [860, 311] on link "Ferrari F430 Coupe 2016" at bounding box center [868, 308] width 288 height 27
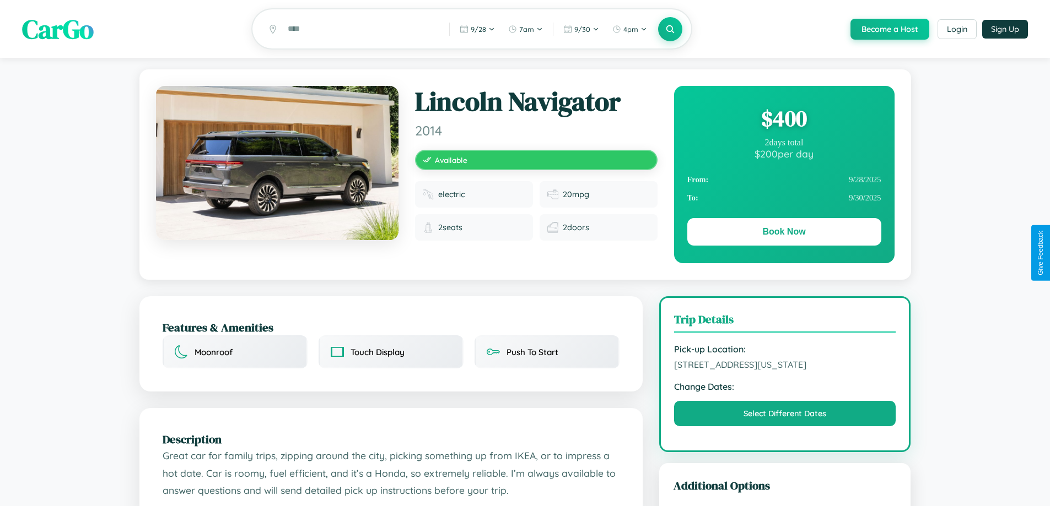
scroll to position [373, 0]
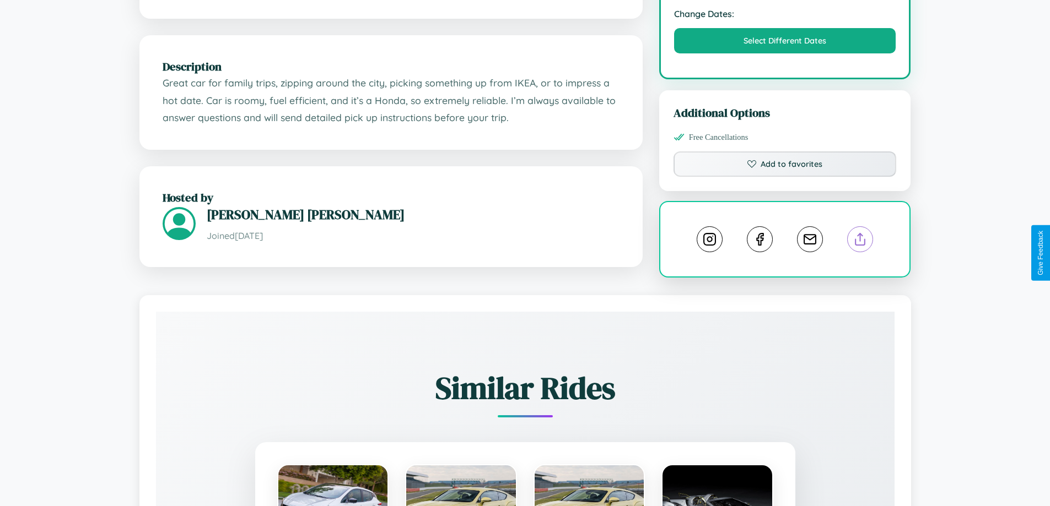
click at [860, 241] on line at bounding box center [860, 238] width 0 height 8
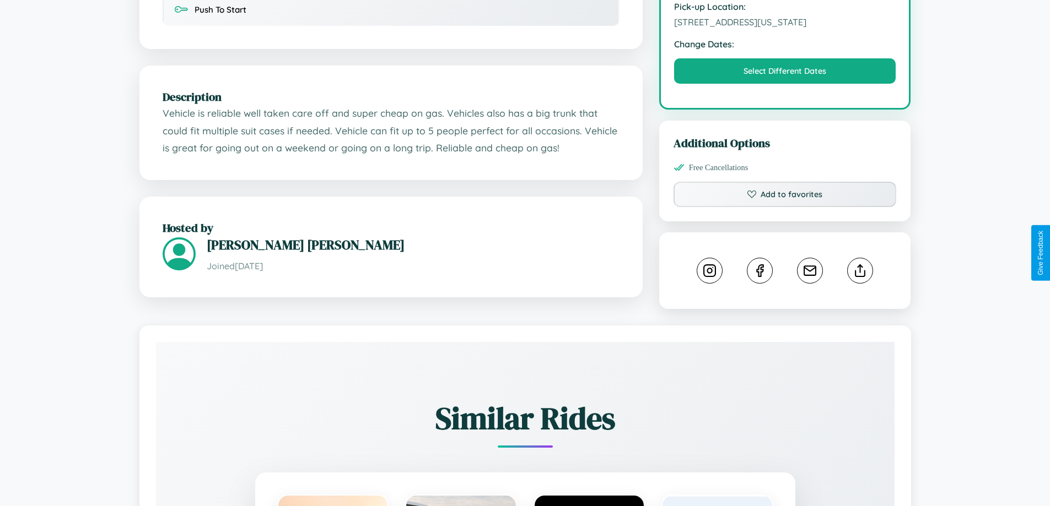
scroll to position [407, 0]
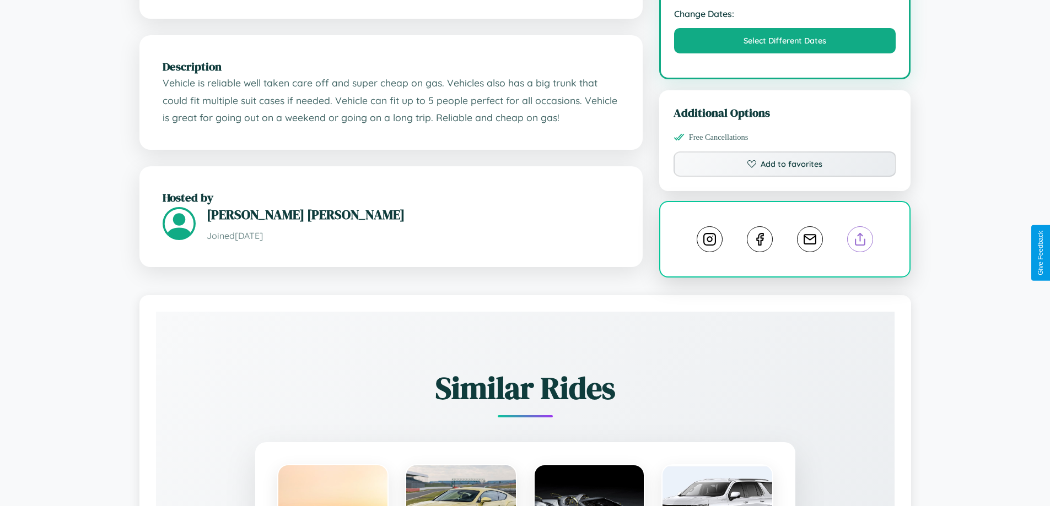
click at [860, 241] on line at bounding box center [860, 238] width 0 height 8
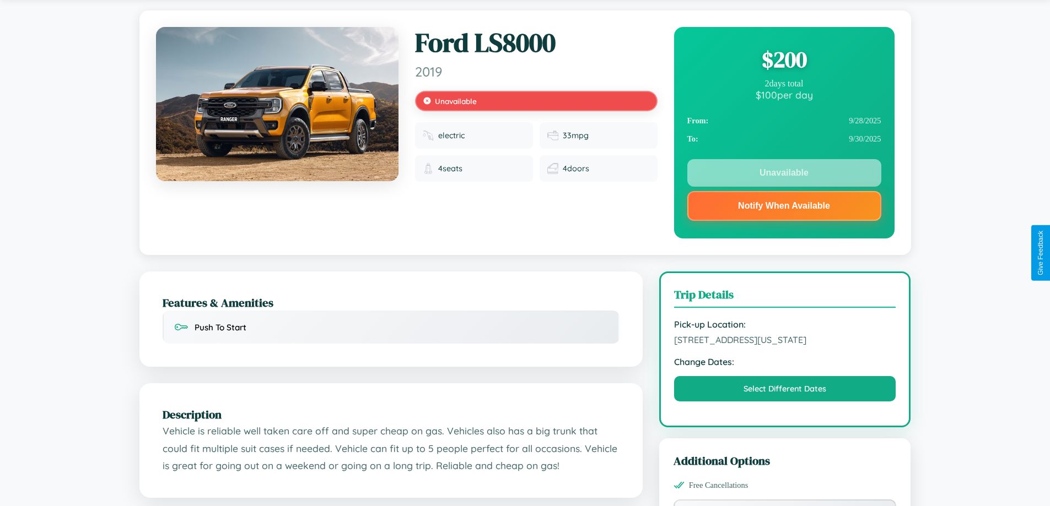
scroll to position [0, 0]
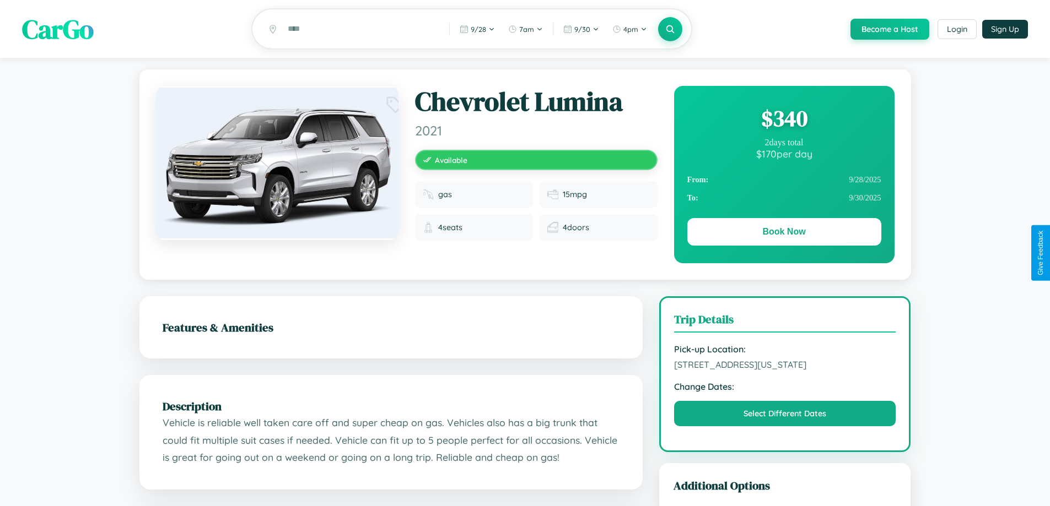
scroll to position [189, 0]
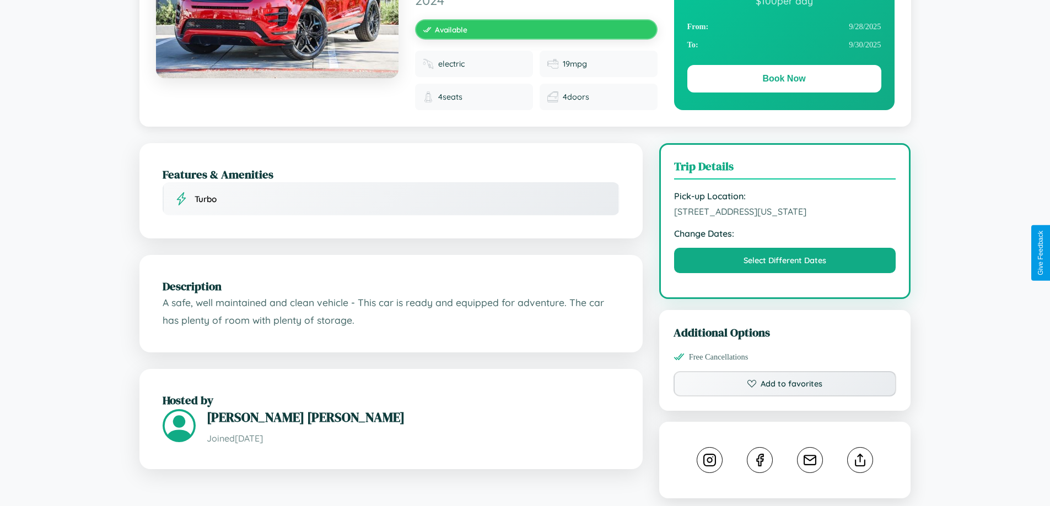
scroll to position [382, 0]
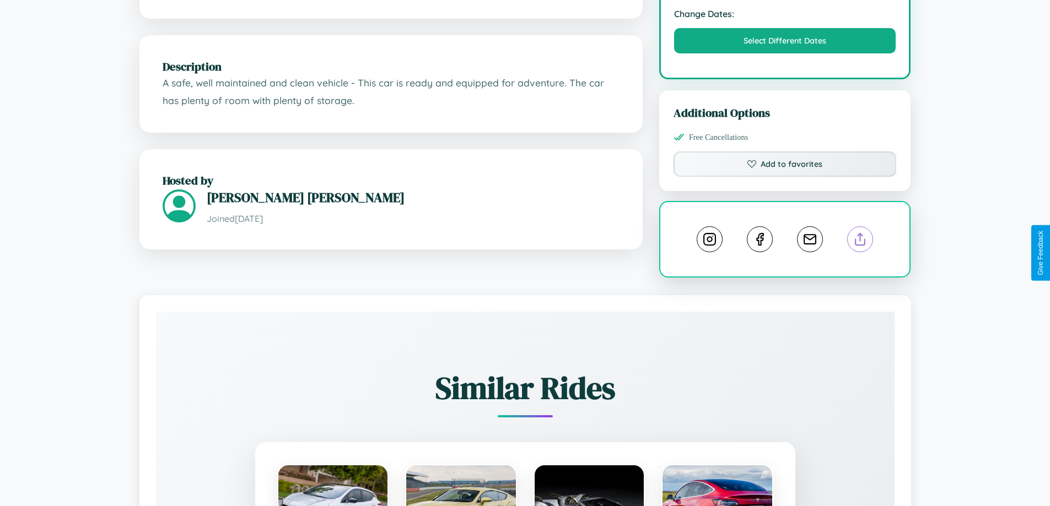
click at [860, 241] on line at bounding box center [860, 238] width 0 height 8
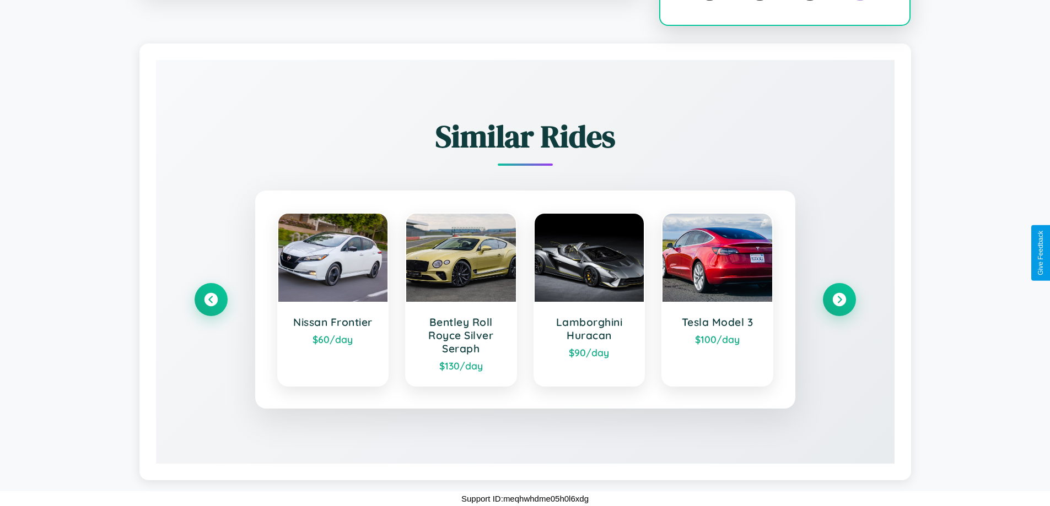
scroll to position [646, 0]
click at [211, 300] on icon at bounding box center [210, 300] width 15 height 15
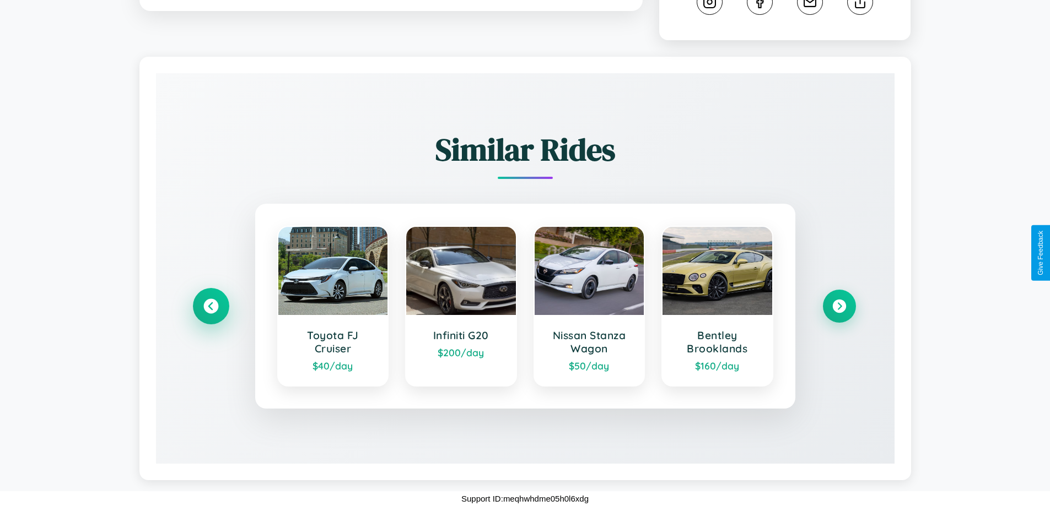
scroll to position [633, 0]
click at [211, 306] on icon at bounding box center [210, 306] width 15 height 15
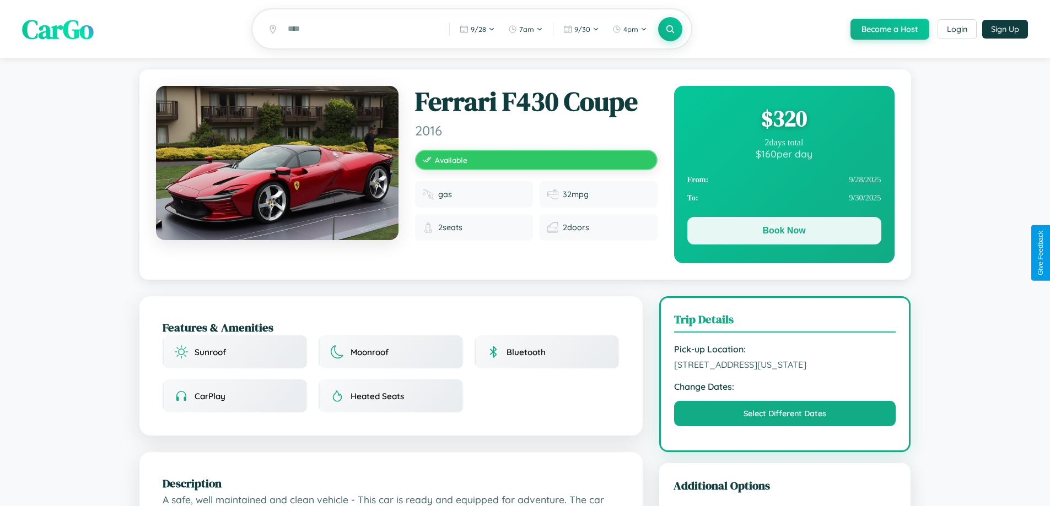
click at [784, 233] on button "Book Now" at bounding box center [784, 231] width 194 height 28
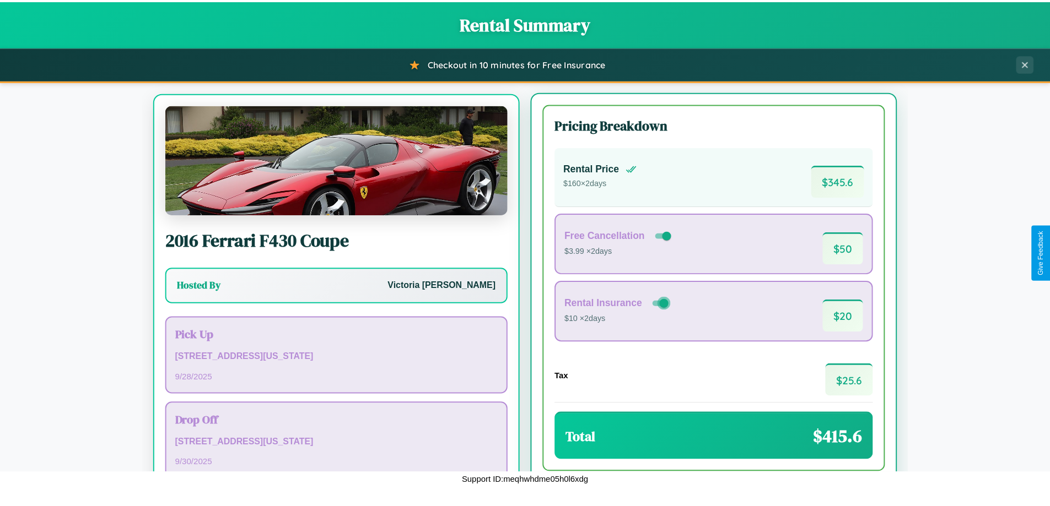
scroll to position [51, 0]
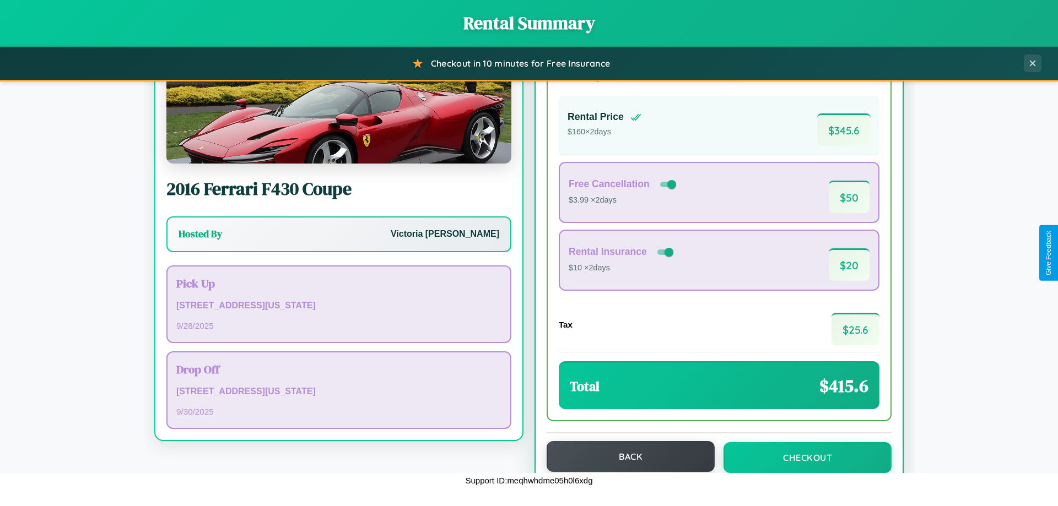
click at [626, 457] on button "Back" at bounding box center [631, 456] width 168 height 31
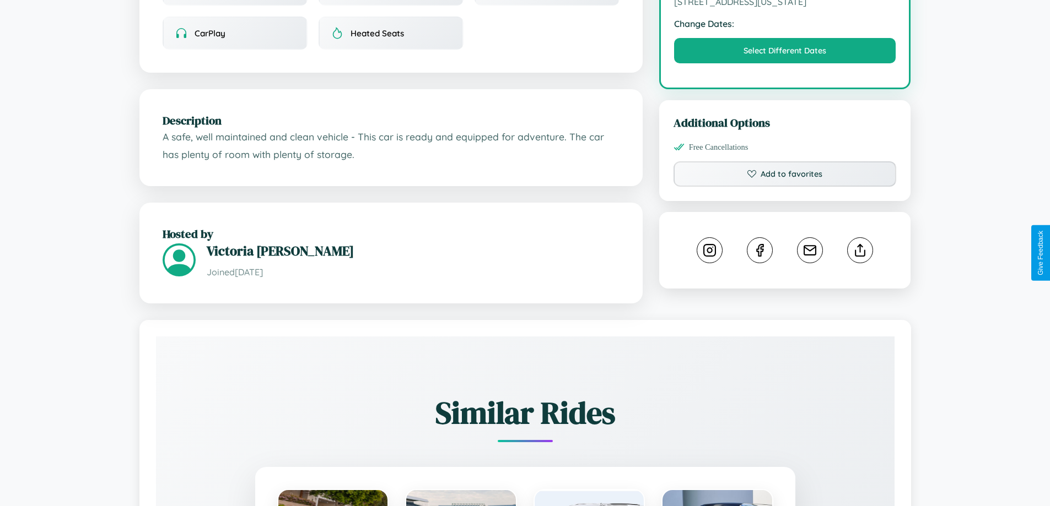
scroll to position [373, 0]
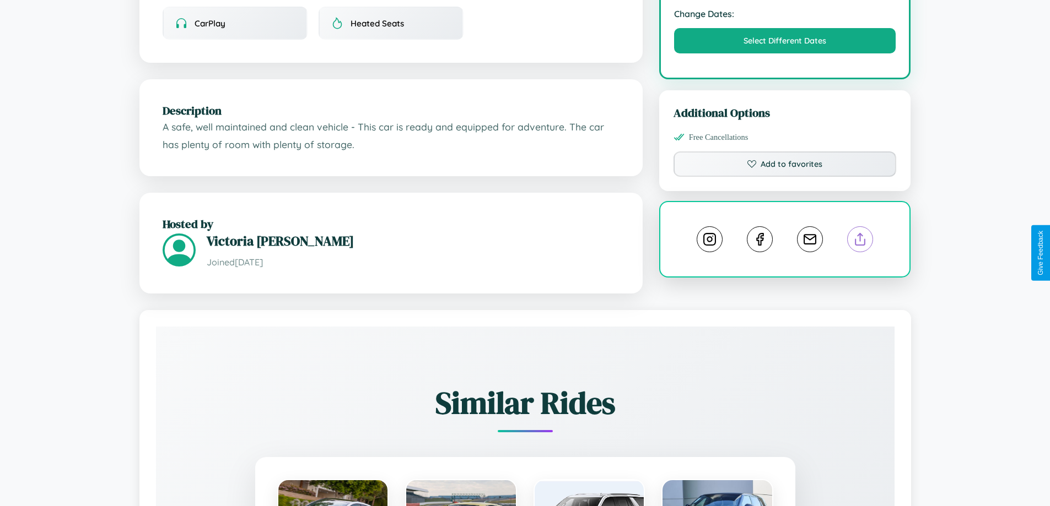
click at [860, 241] on line at bounding box center [860, 238] width 0 height 8
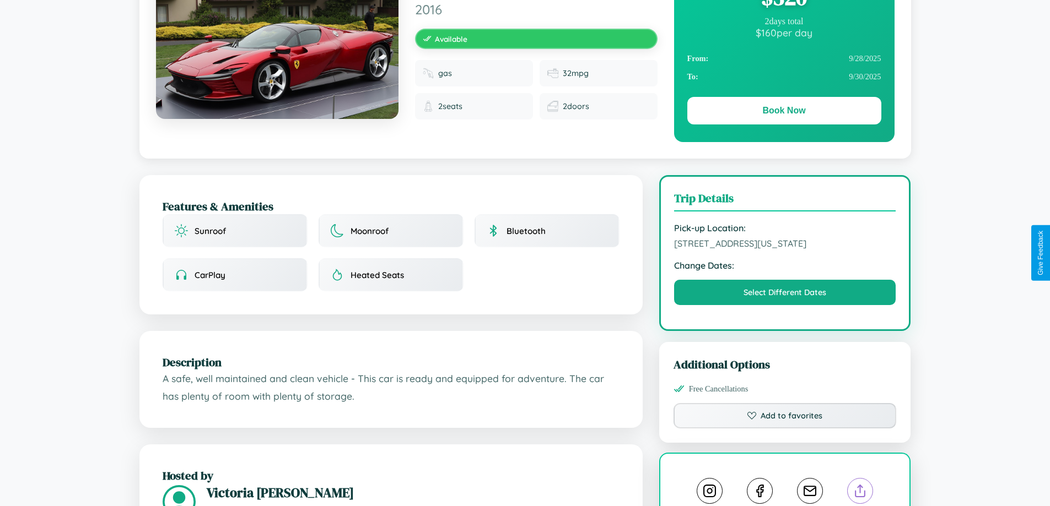
scroll to position [119, 0]
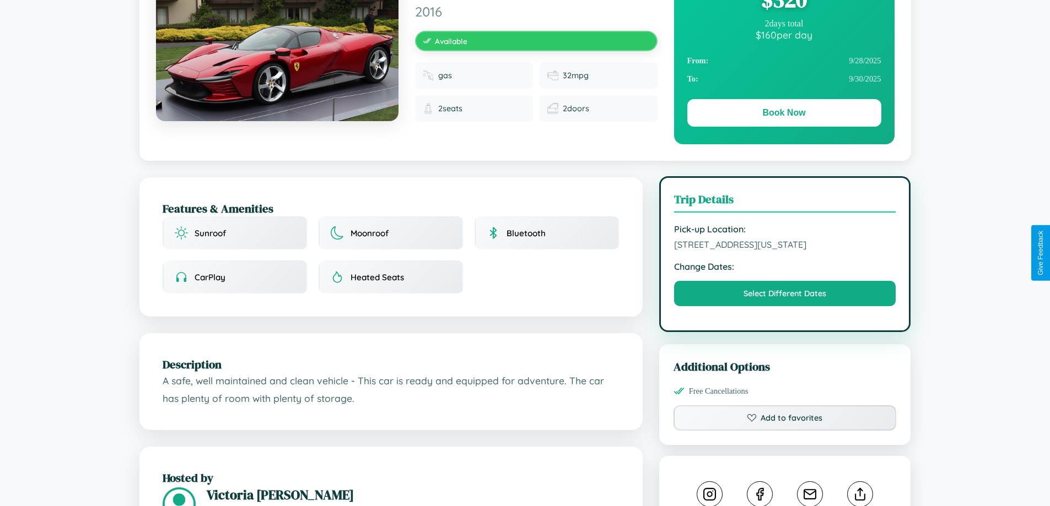
click at [785, 250] on span "[STREET_ADDRESS][US_STATE]" at bounding box center [785, 244] width 222 height 11
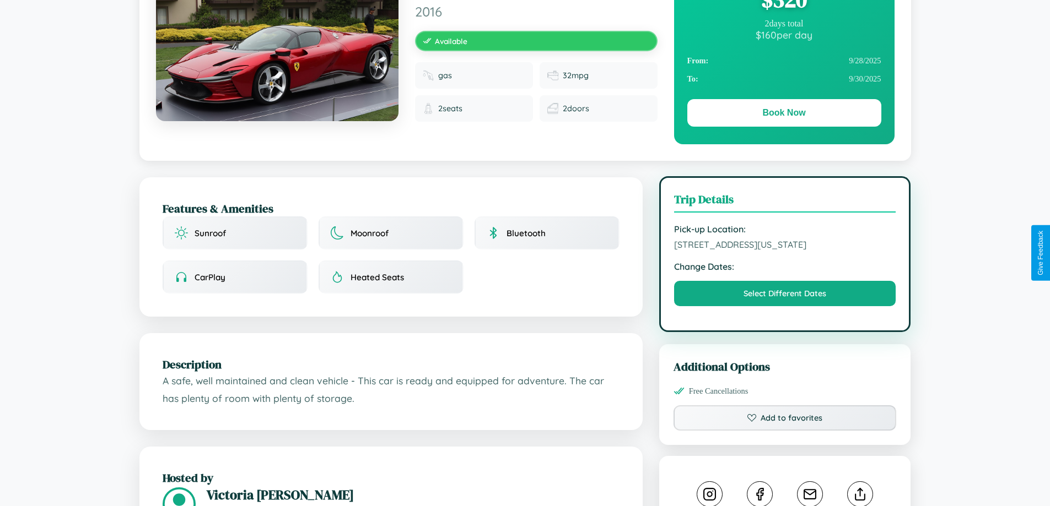
click at [785, 250] on span "[STREET_ADDRESS][US_STATE]" at bounding box center [785, 244] width 222 height 11
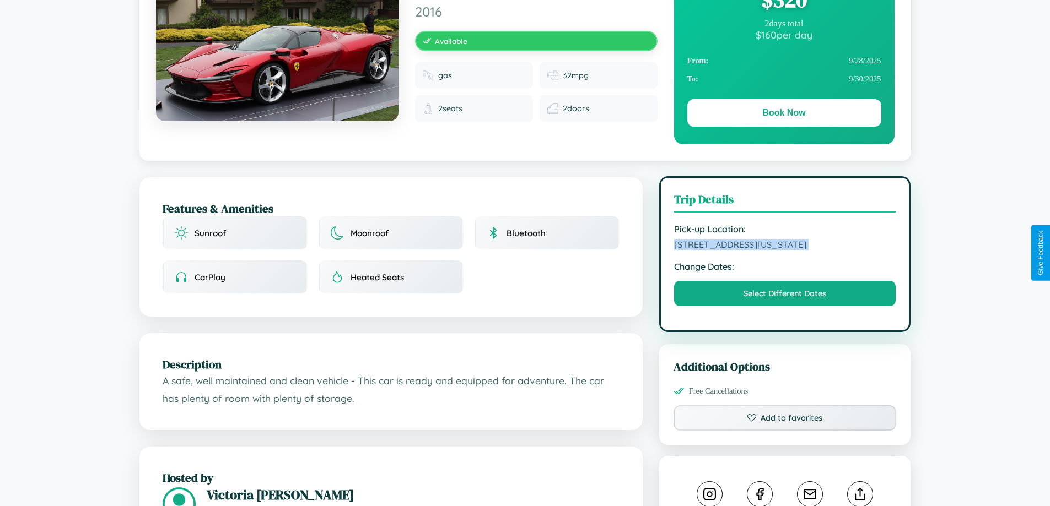
click at [785, 250] on span "[STREET_ADDRESS][US_STATE]" at bounding box center [785, 244] width 222 height 11
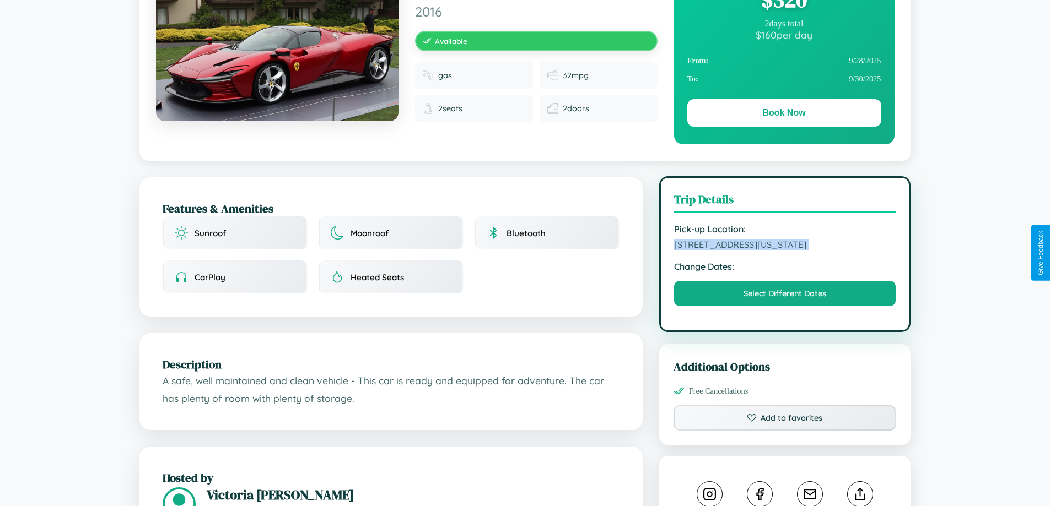
click at [785, 250] on span "[STREET_ADDRESS][US_STATE]" at bounding box center [785, 244] width 222 height 11
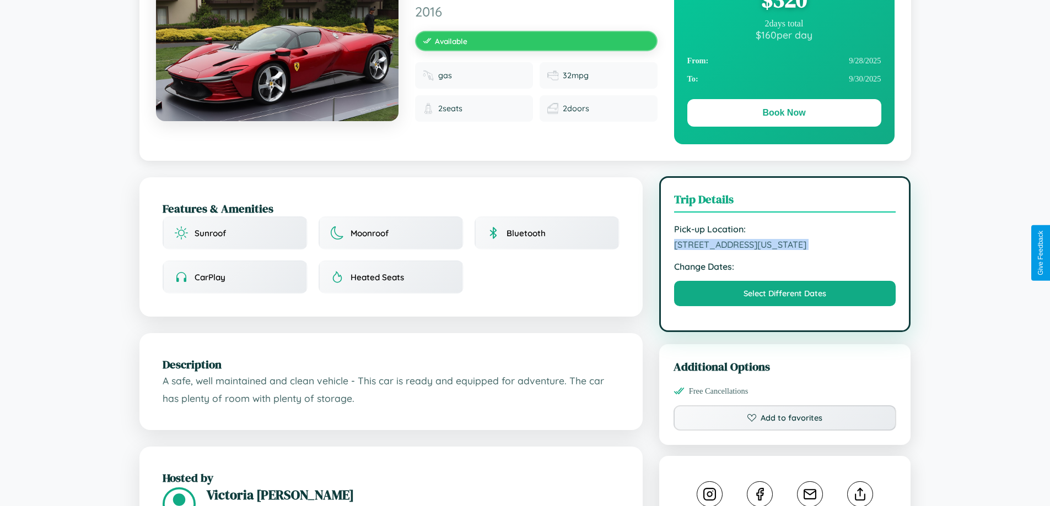
click at [785, 250] on span "[STREET_ADDRESS][US_STATE]" at bounding box center [785, 244] width 222 height 11
